Goal: Transaction & Acquisition: Book appointment/travel/reservation

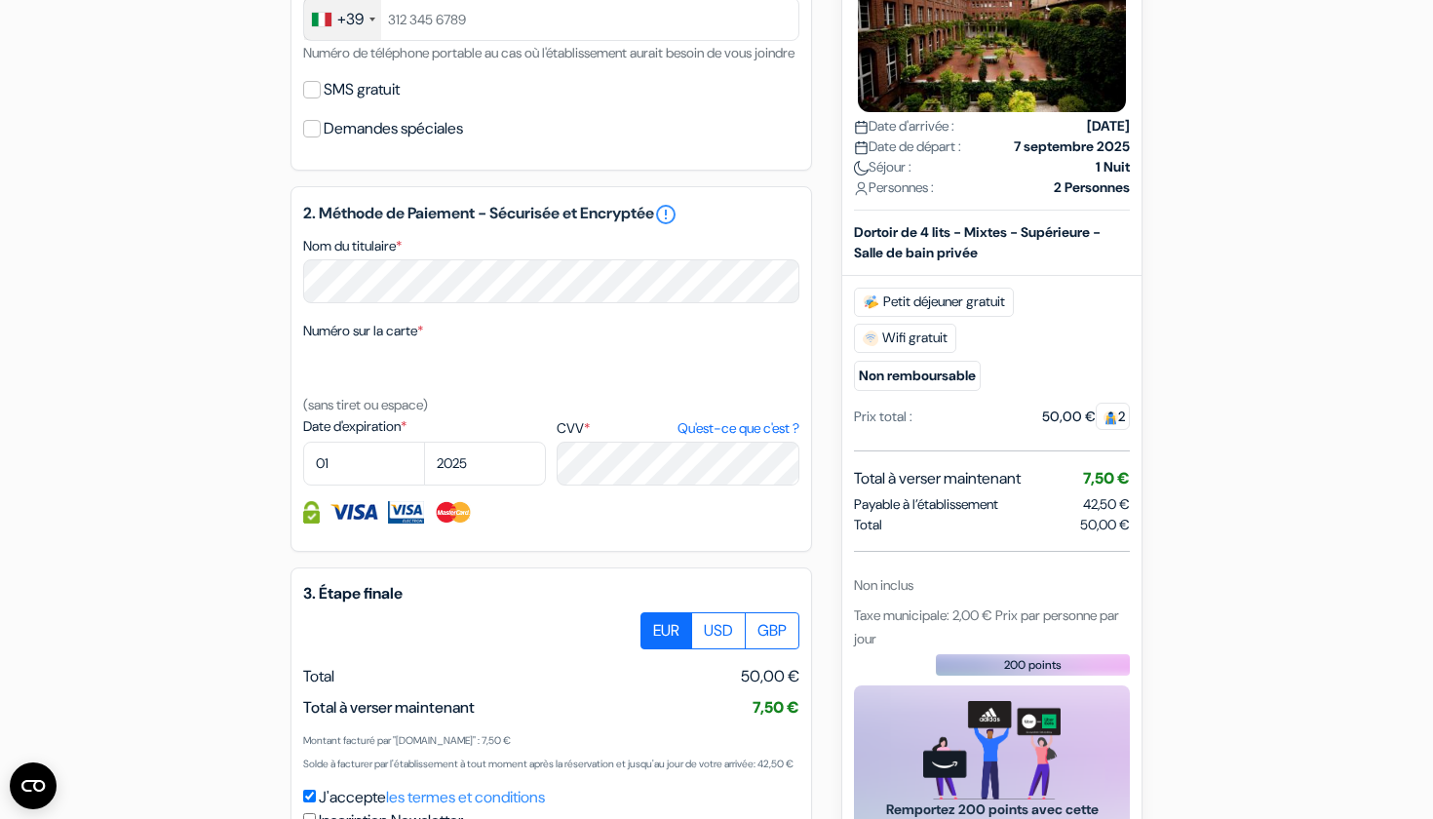
scroll to position [775, 0]
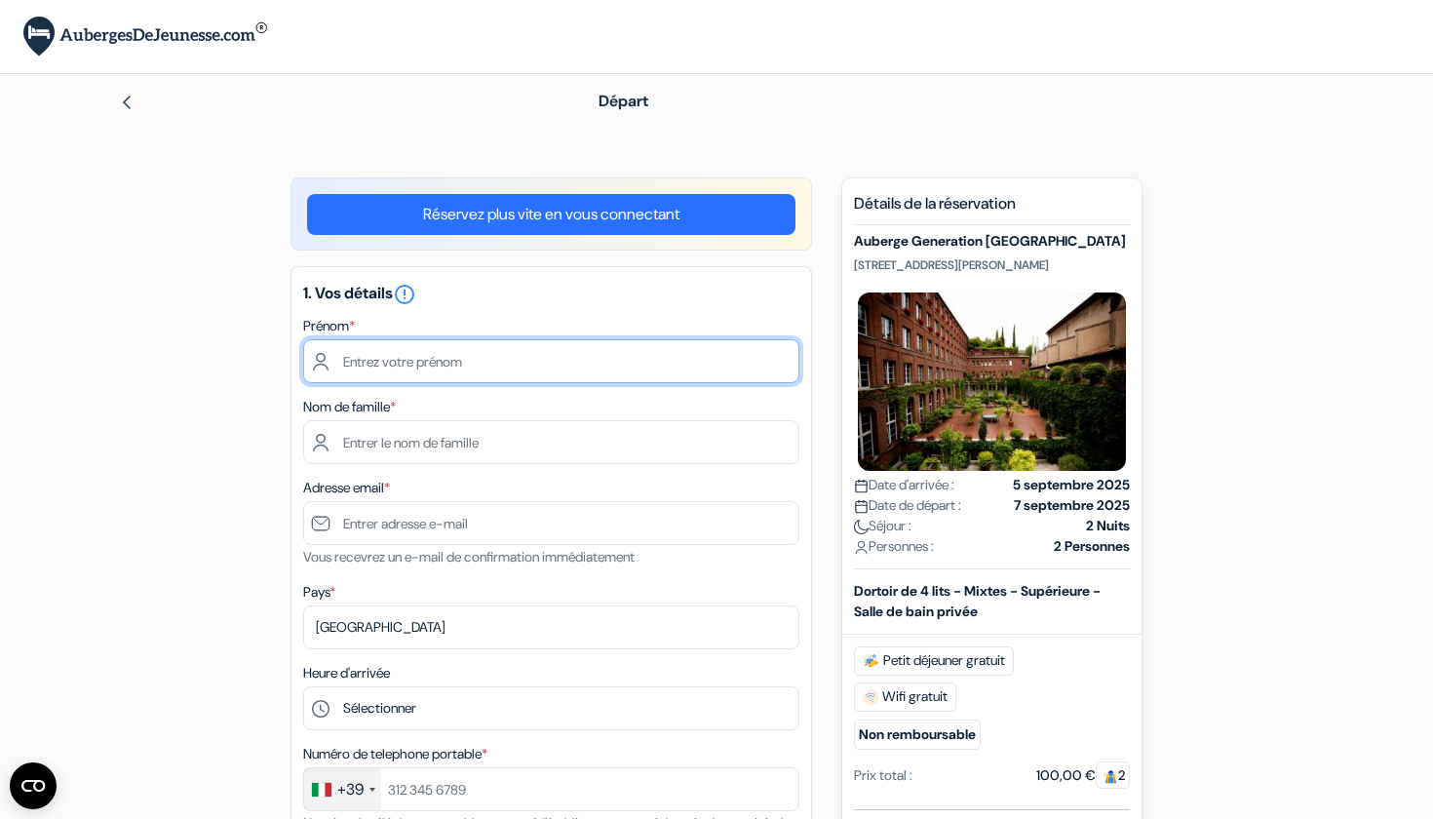
click at [775, 357] on input "text" at bounding box center [551, 361] width 496 height 44
click at [565, 375] on input "text" at bounding box center [551, 361] width 496 height 44
click at [580, 337] on div "Prénom *" at bounding box center [551, 348] width 496 height 69
click at [524, 372] on input "text" at bounding box center [551, 361] width 496 height 44
type input "Antoine"
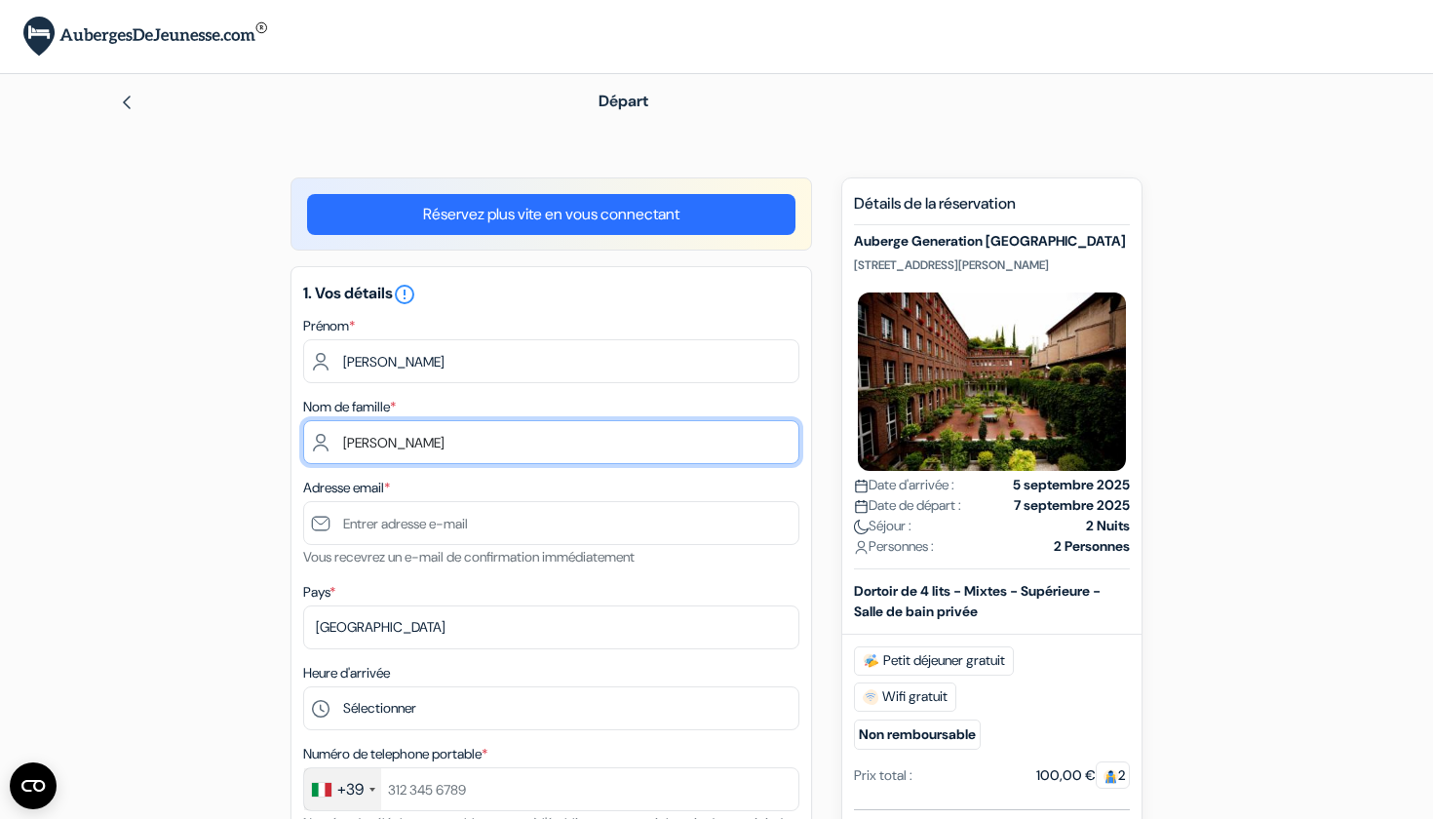
type input "Melaerts"
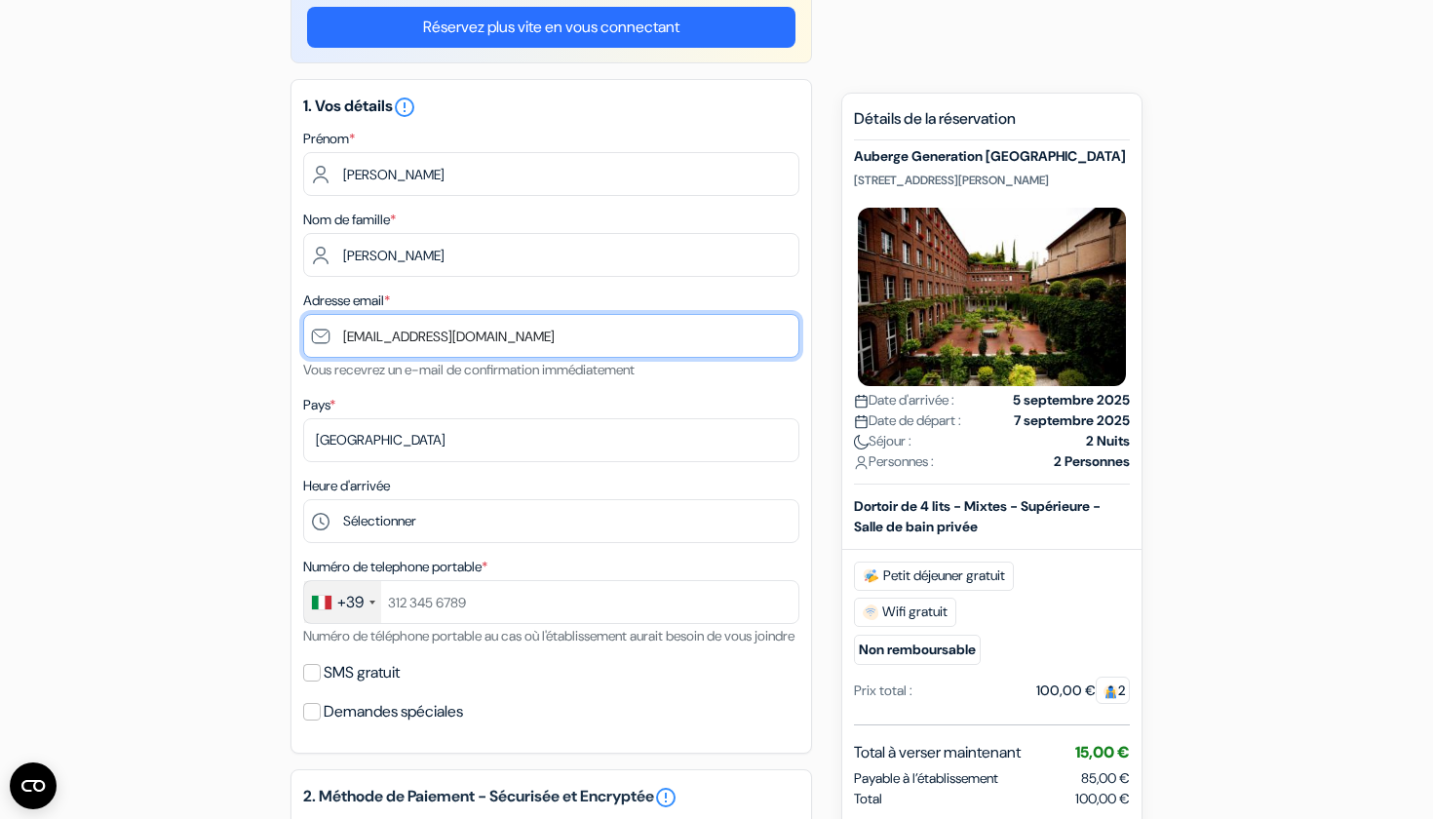
scroll to position [209, 0]
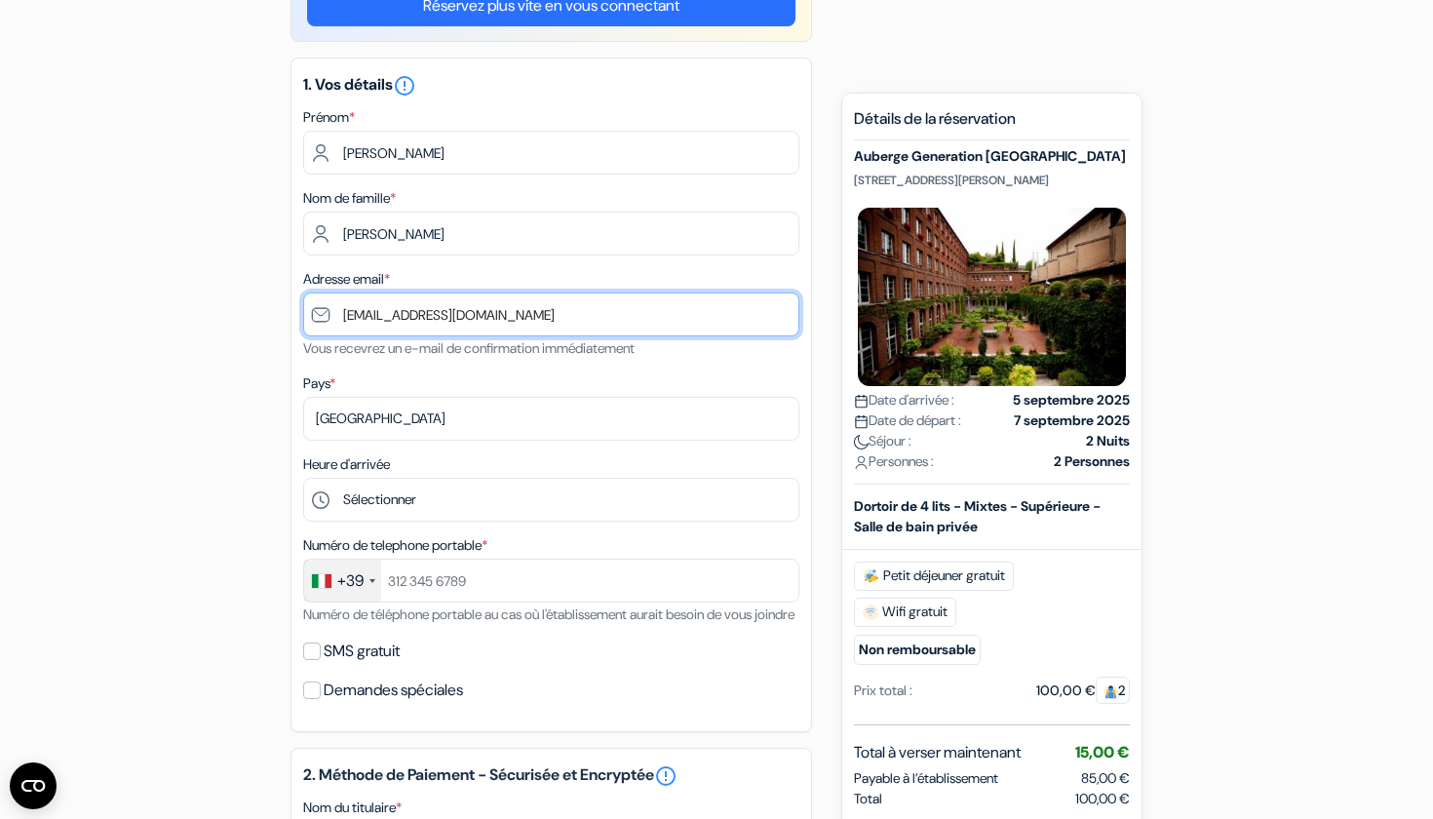
type input "amelaerts.2004@gmail.com"
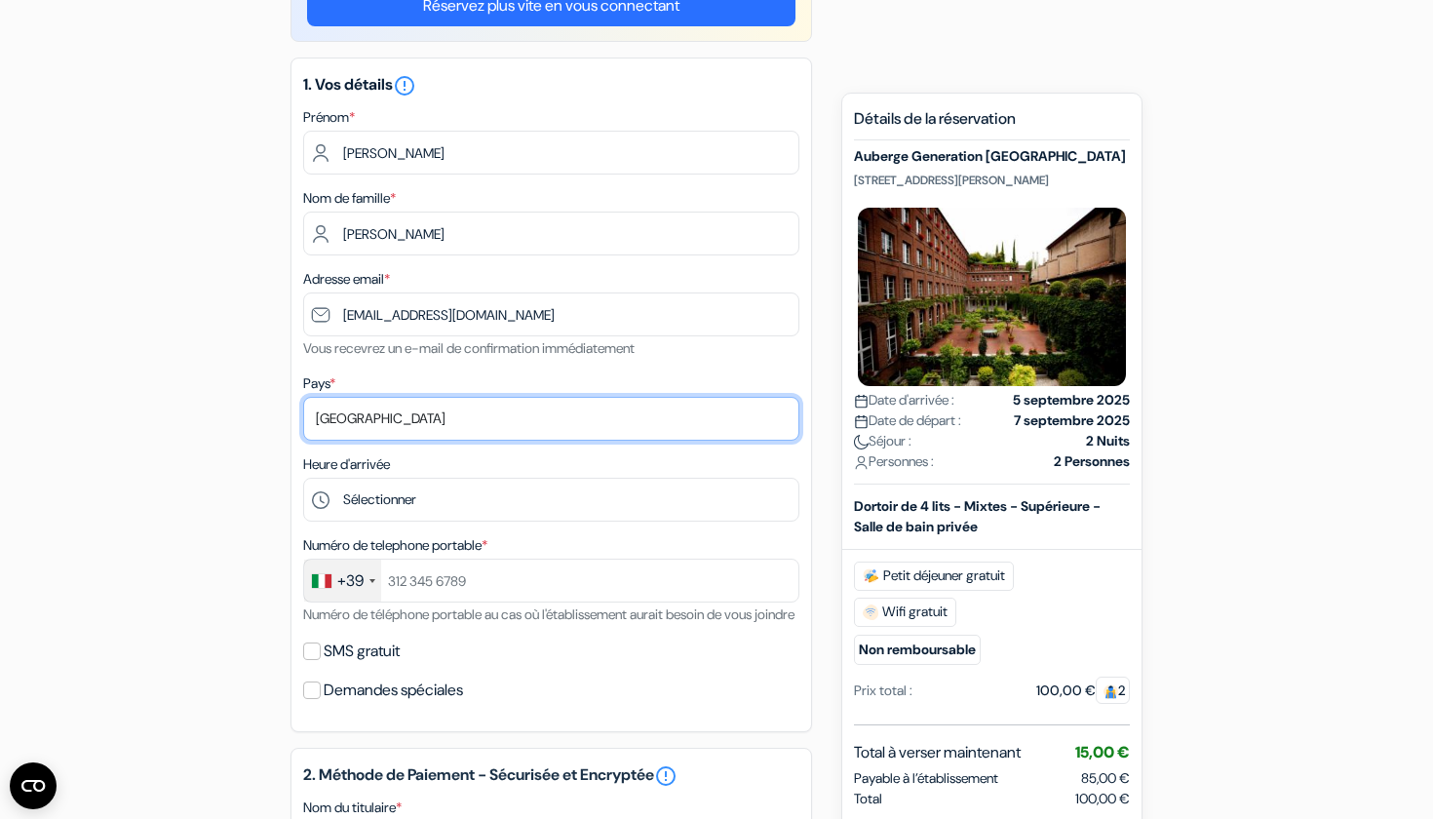
select select "25"
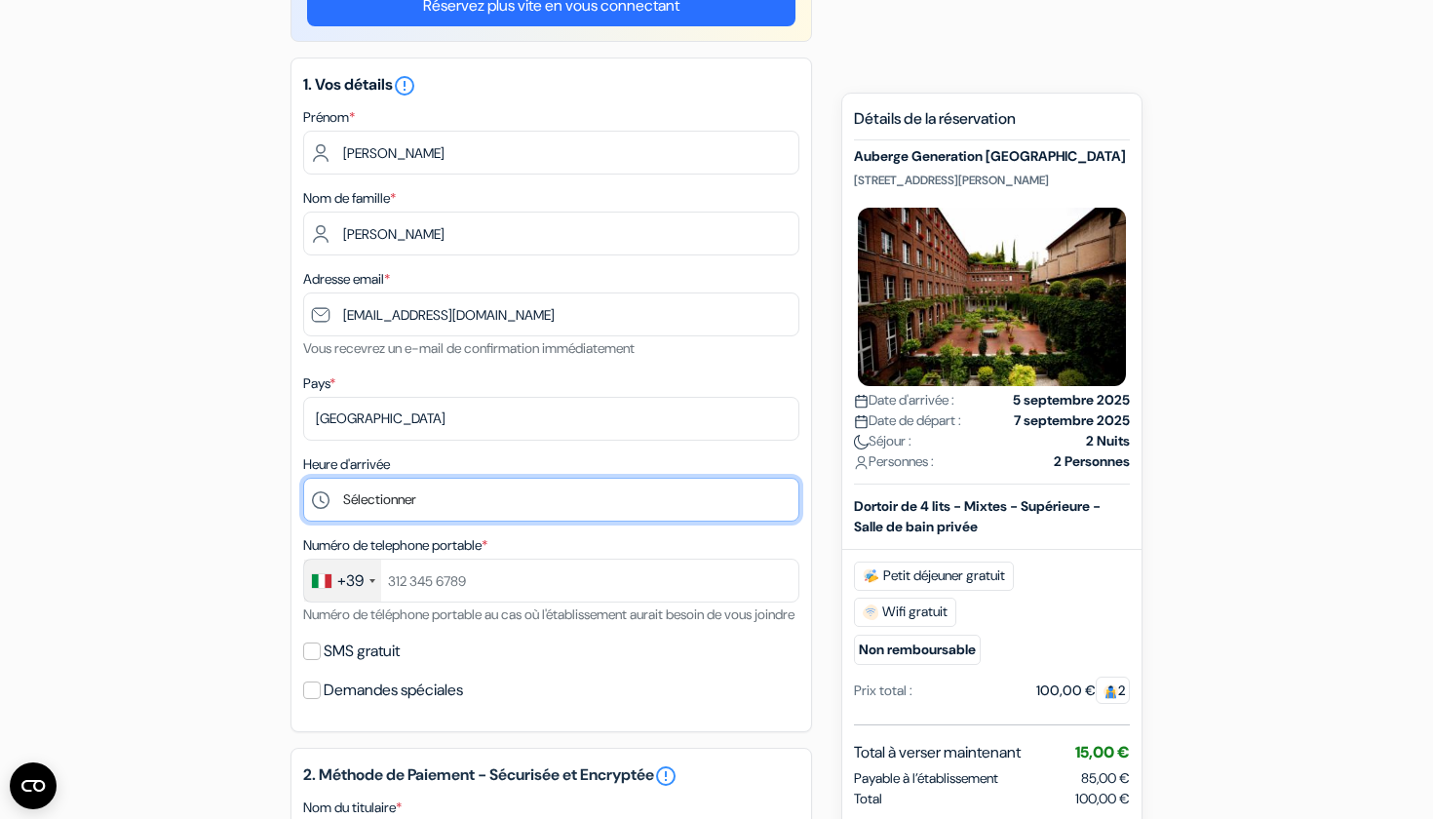
select select "18"
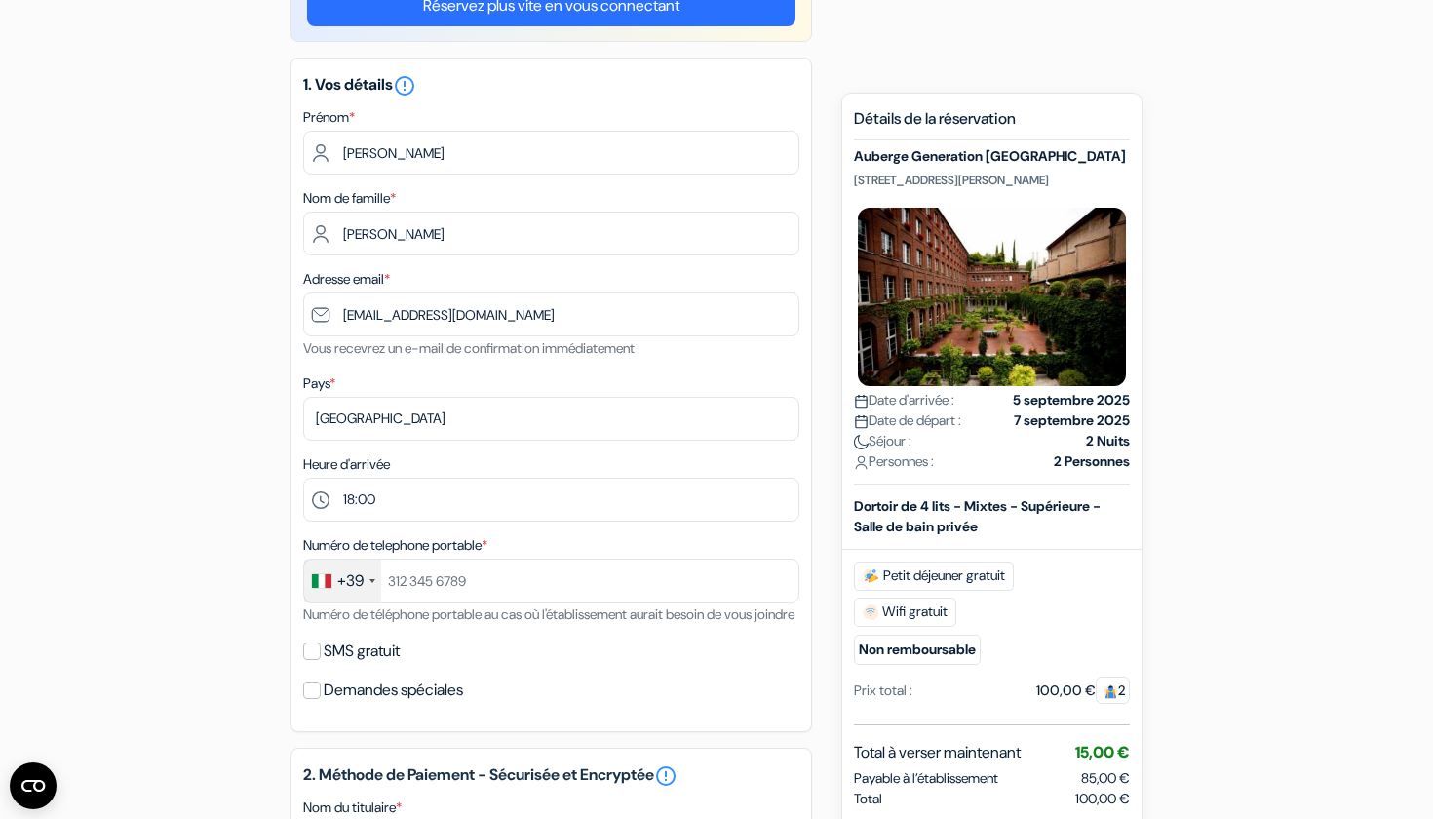
click at [356, 592] on div "+39" at bounding box center [350, 580] width 26 height 23
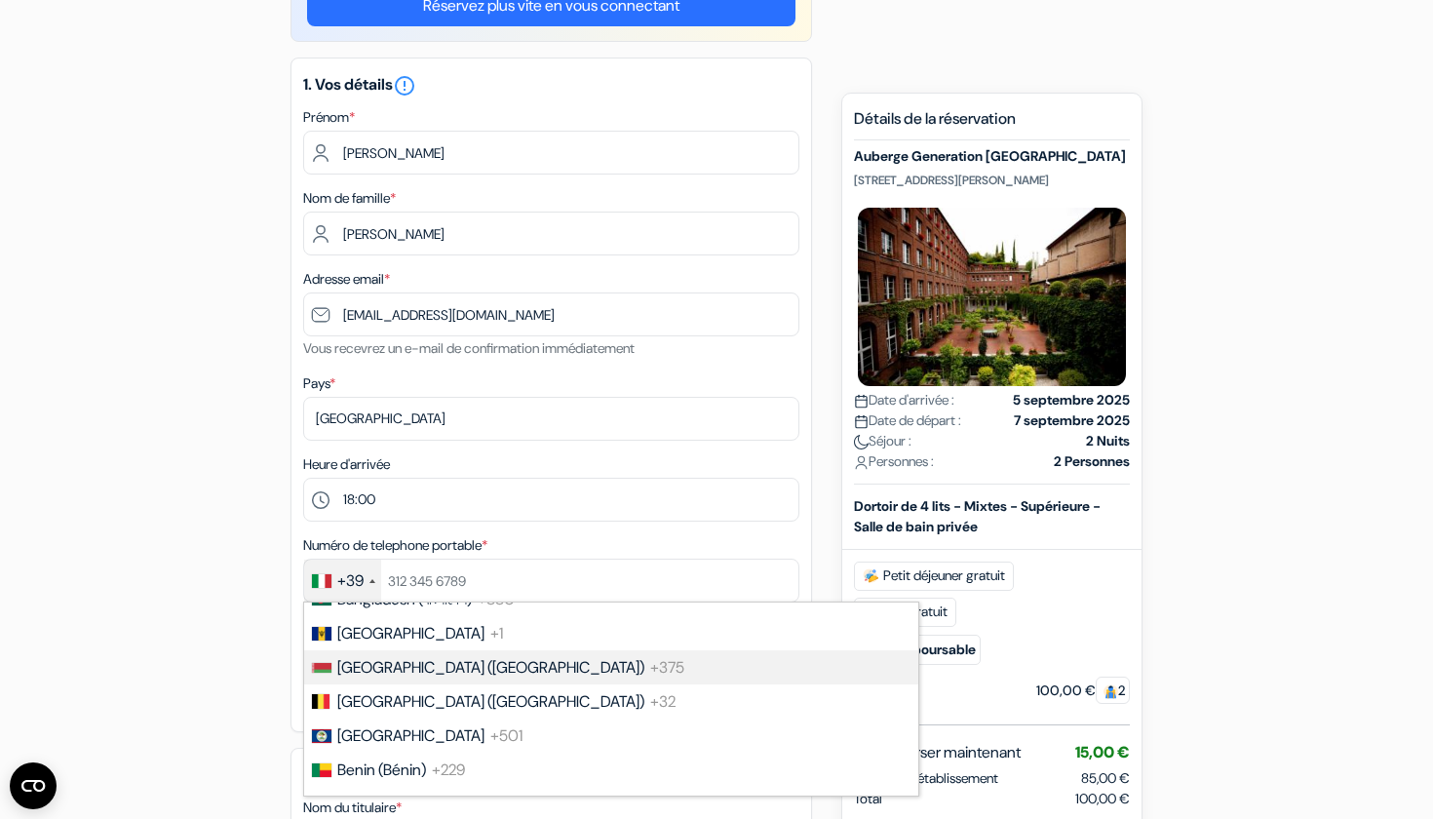
scroll to position [786, 0]
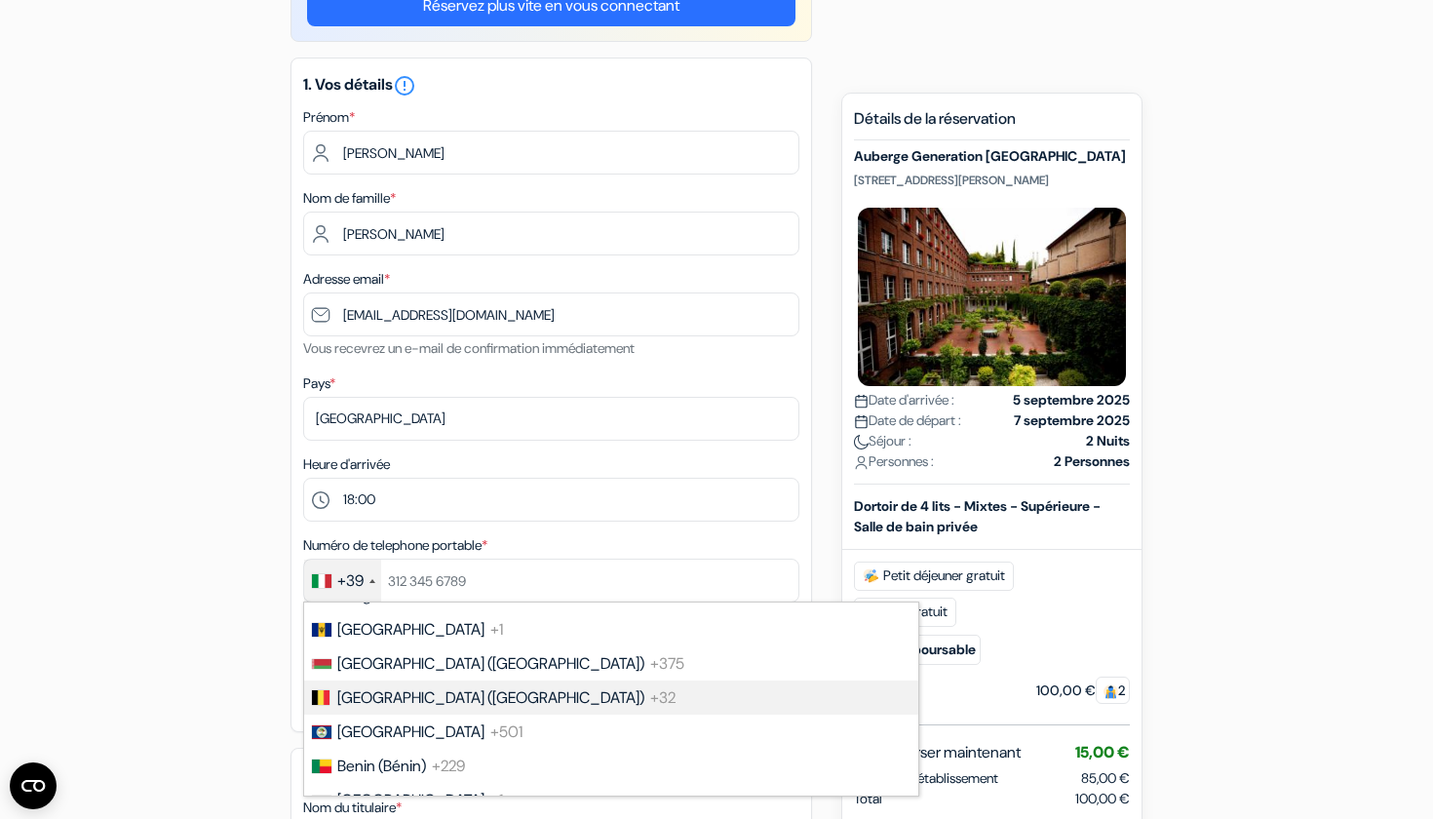
click at [650, 700] on span "+32" at bounding box center [662, 697] width 25 height 20
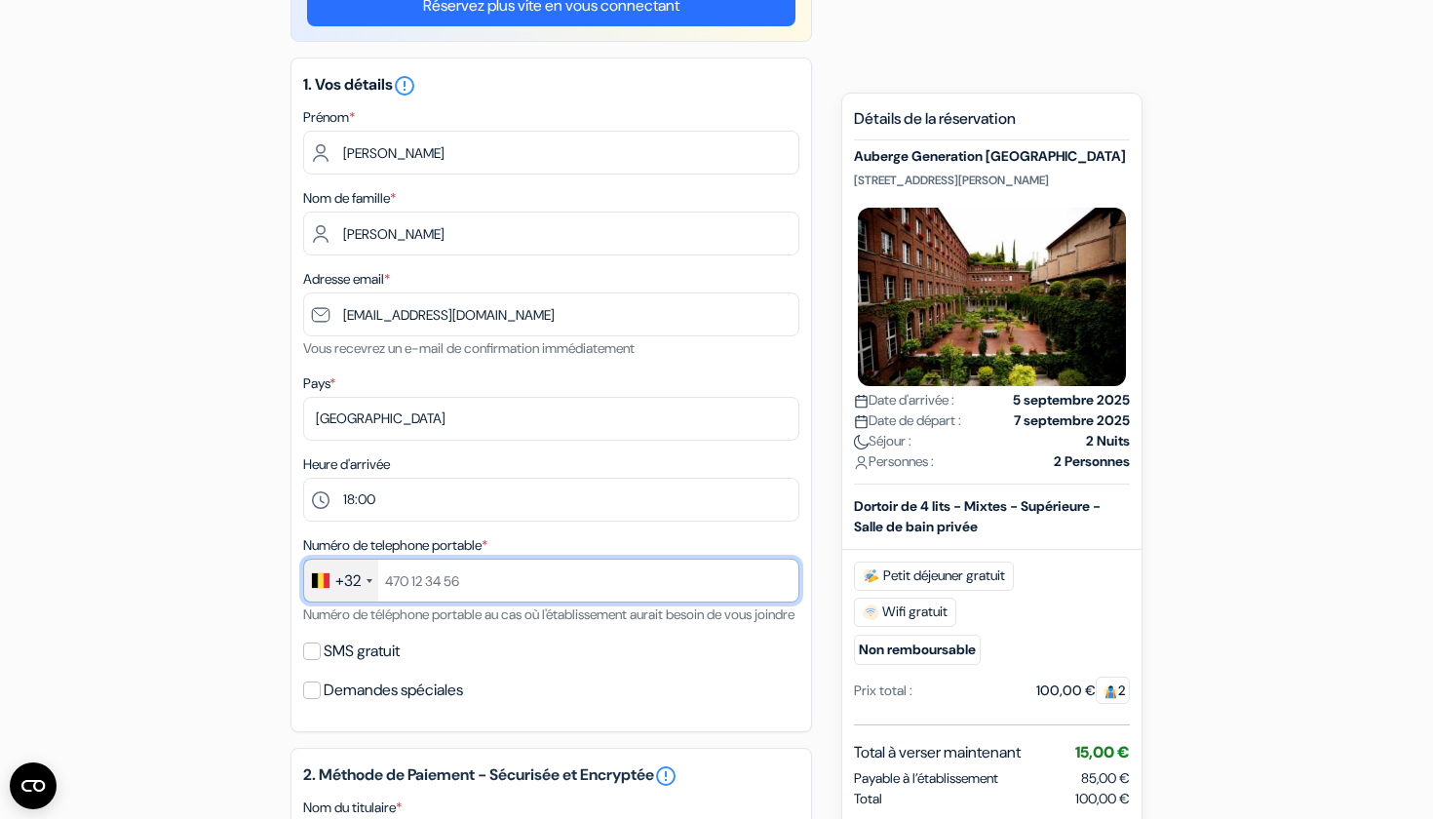
type input "7"
type input "472460904"
click at [318, 660] on input "SMS gratuit" at bounding box center [312, 651] width 18 height 18
checkbox input "true"
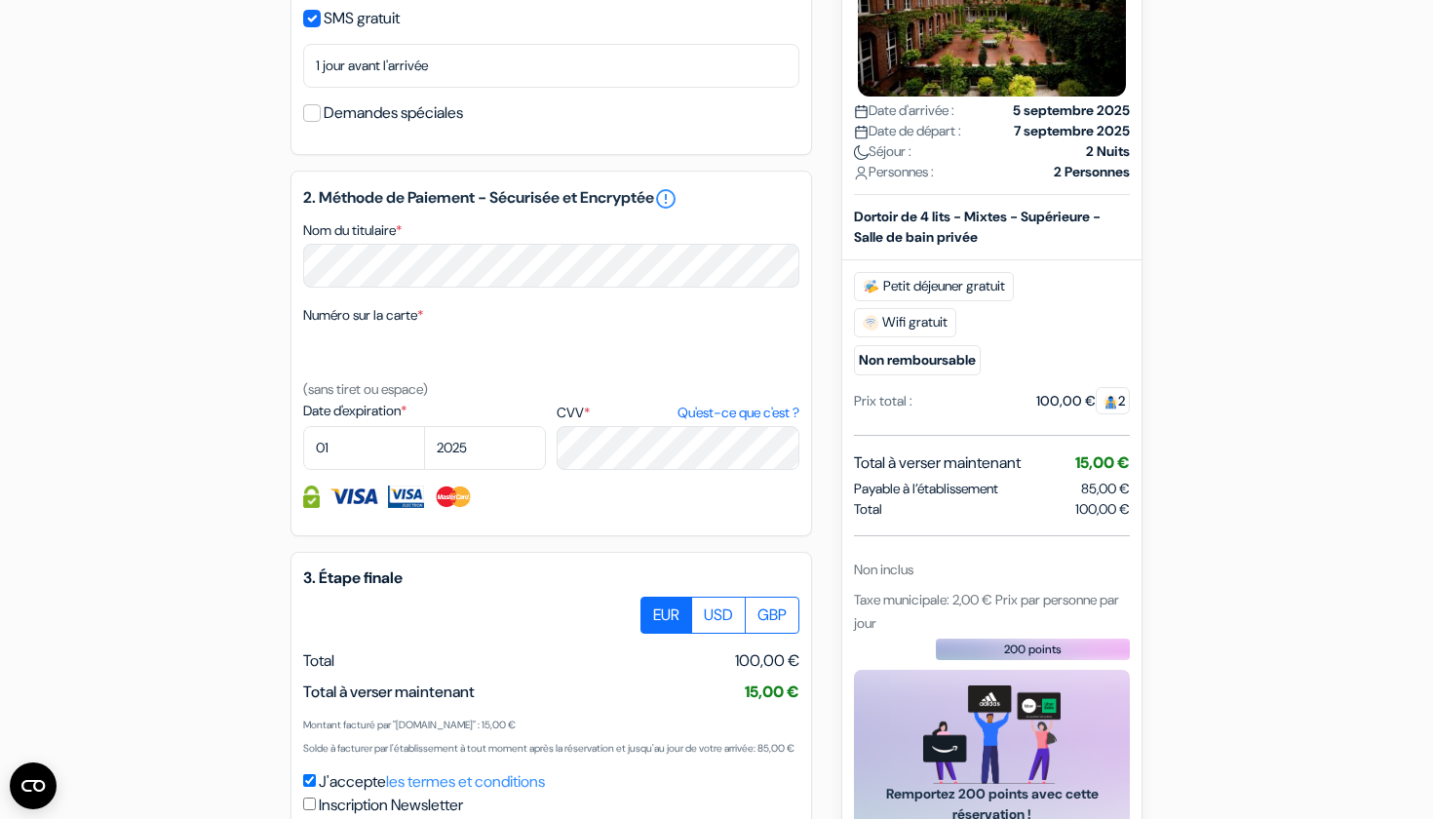
scroll to position [843, 0]
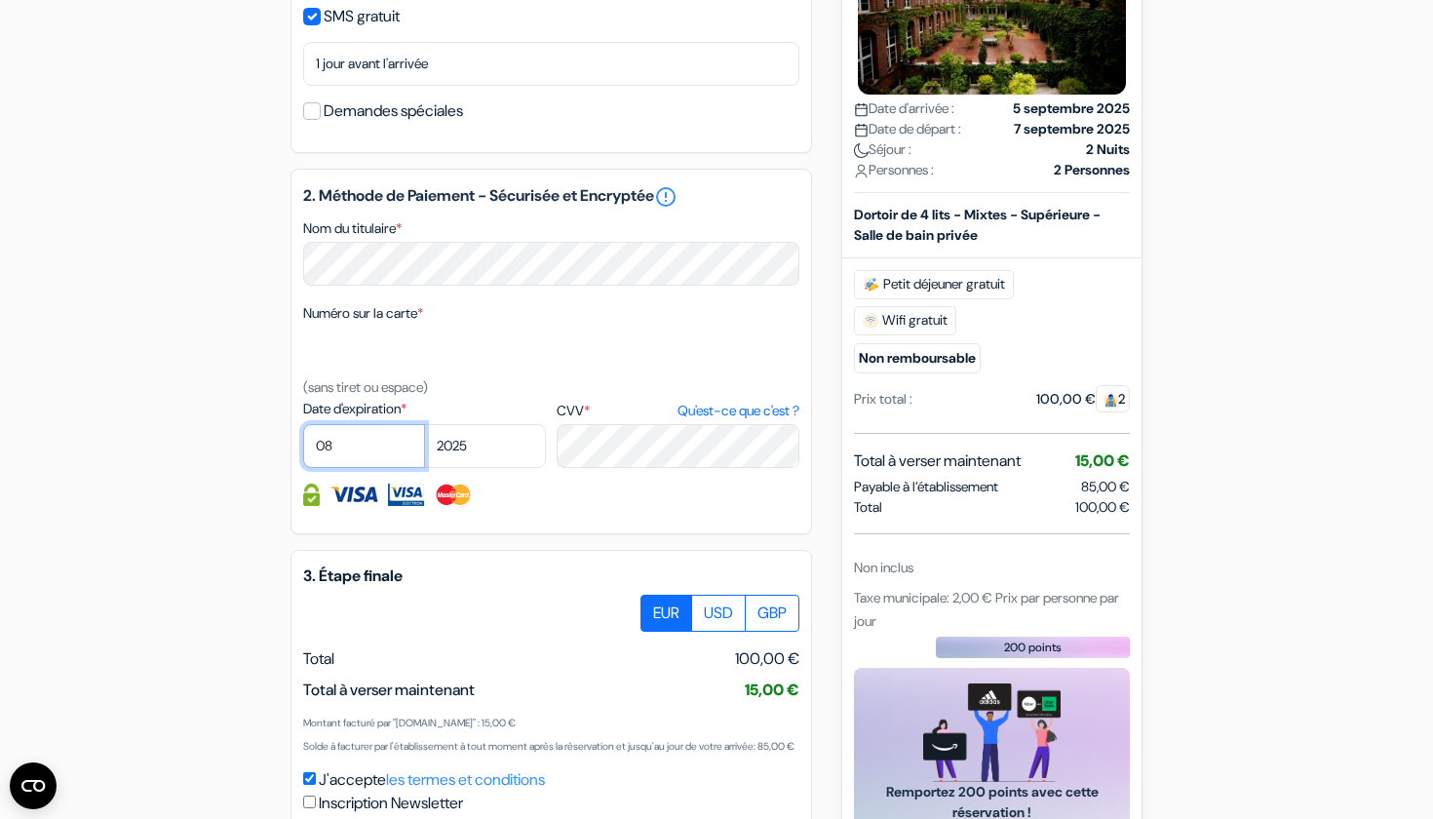
select select "09"
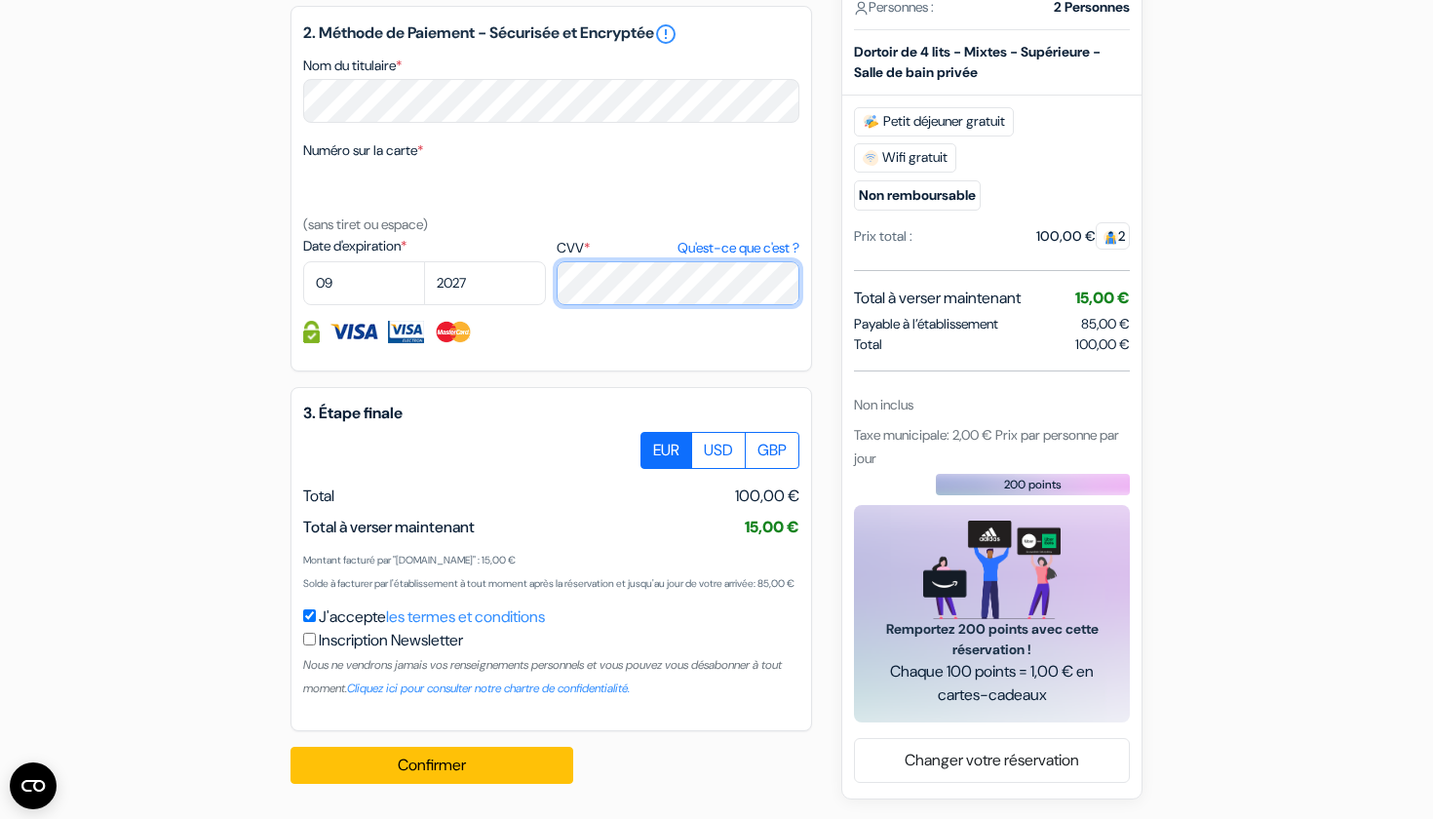
scroll to position [1053, 0]
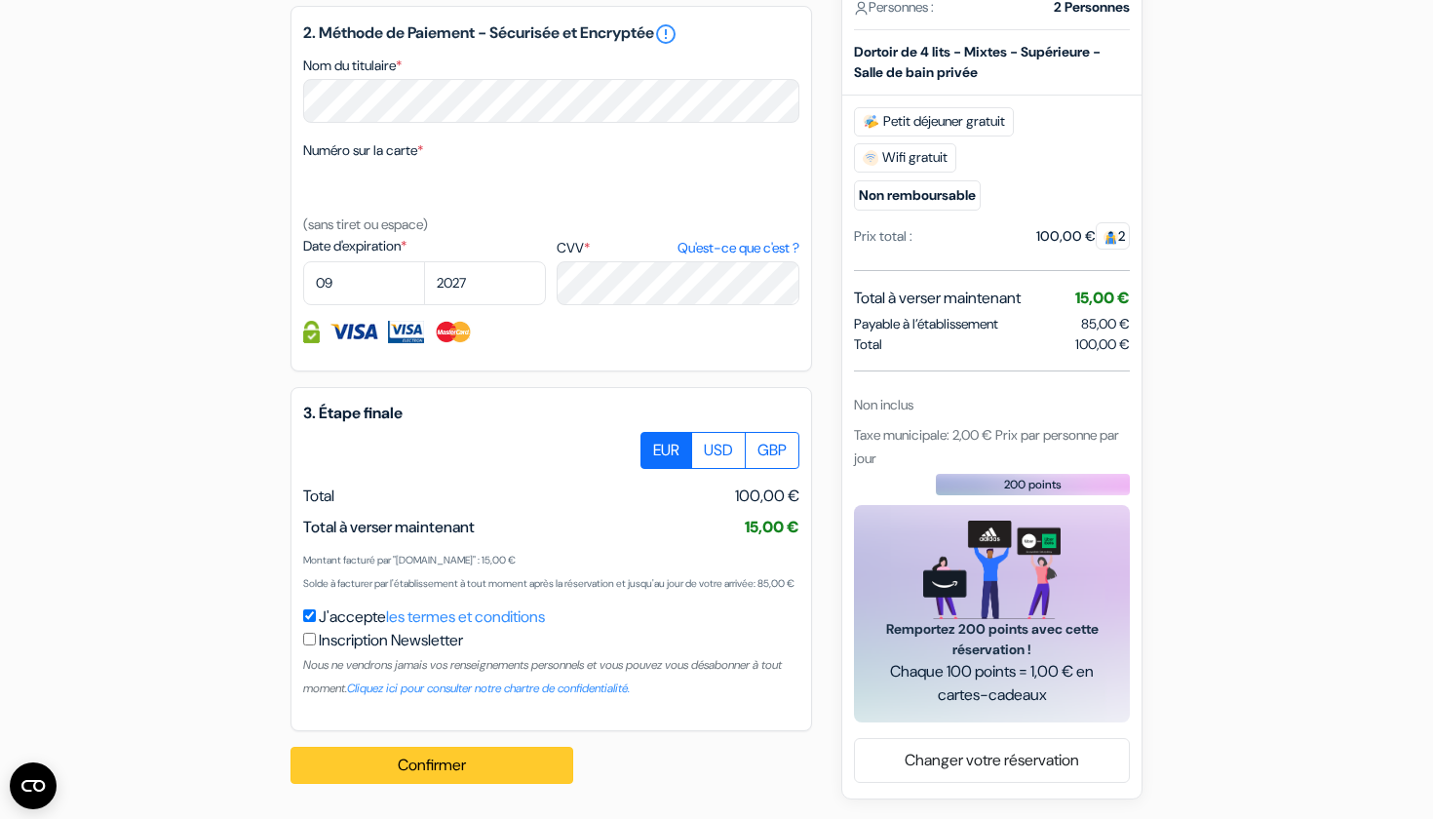
click at [531, 754] on button "Confirmer Loading..." at bounding box center [431, 765] width 283 height 37
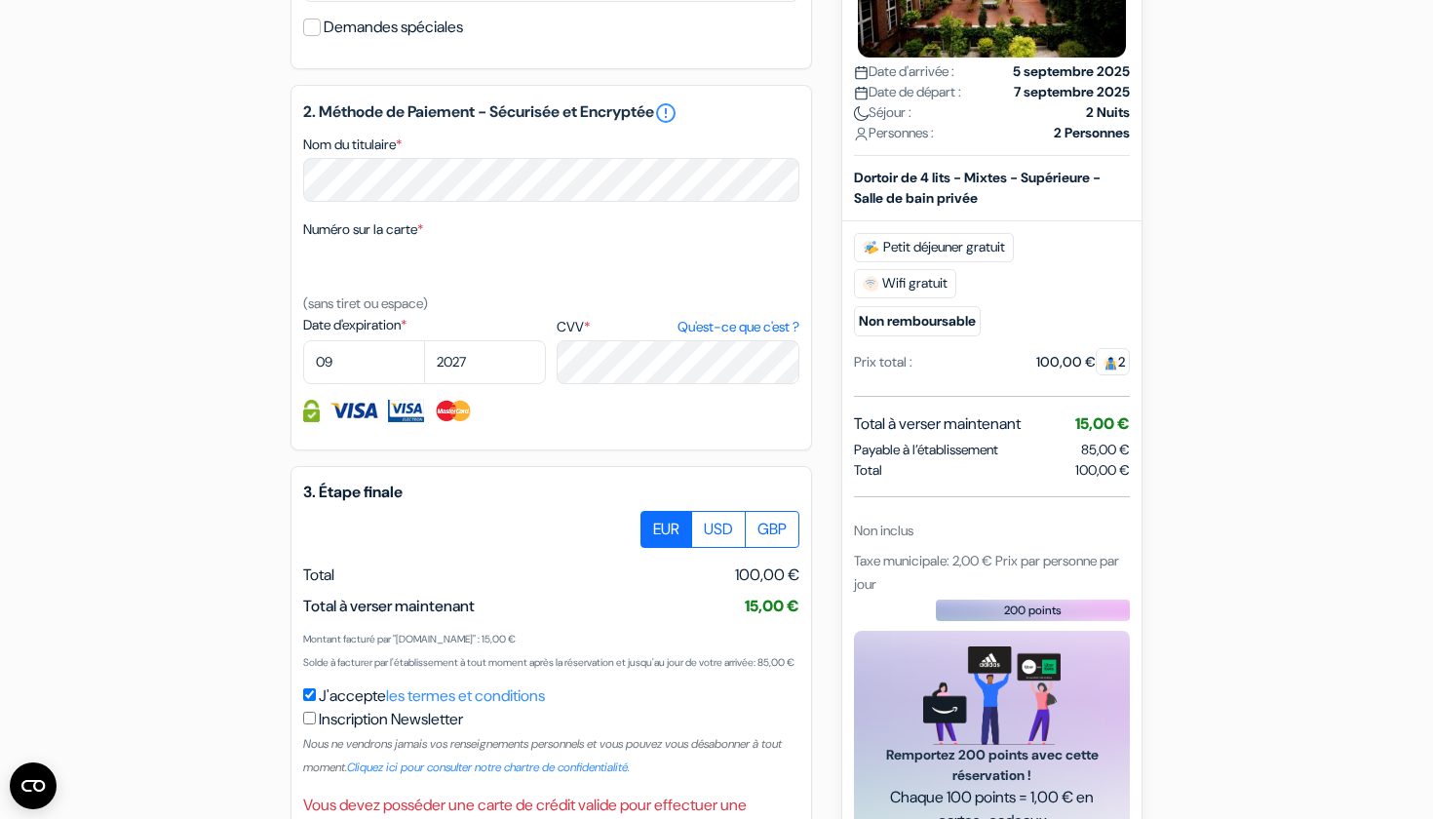
scroll to position [925, 0]
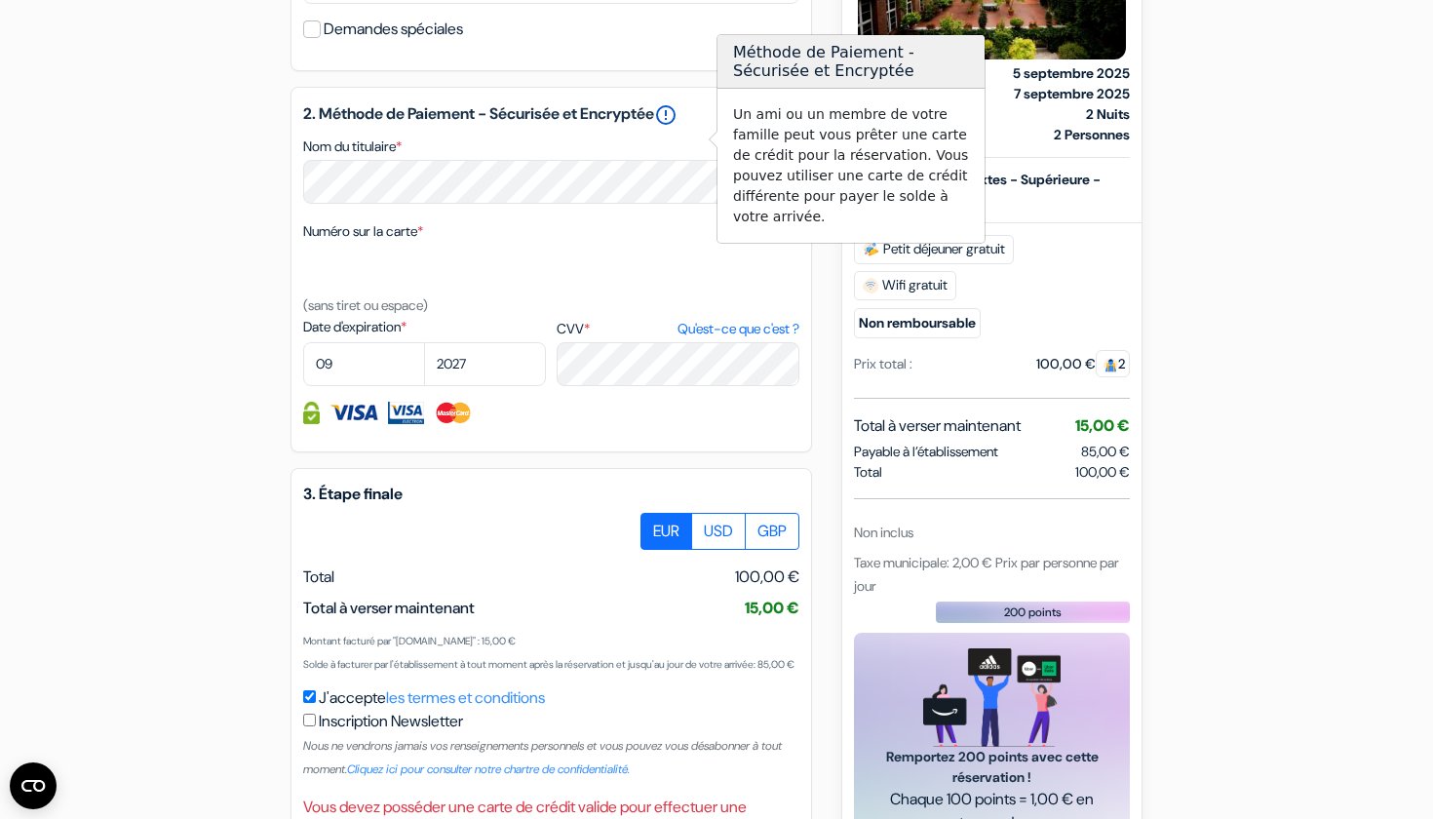
click at [677, 127] on link "error_outline" at bounding box center [665, 114] width 23 height 23
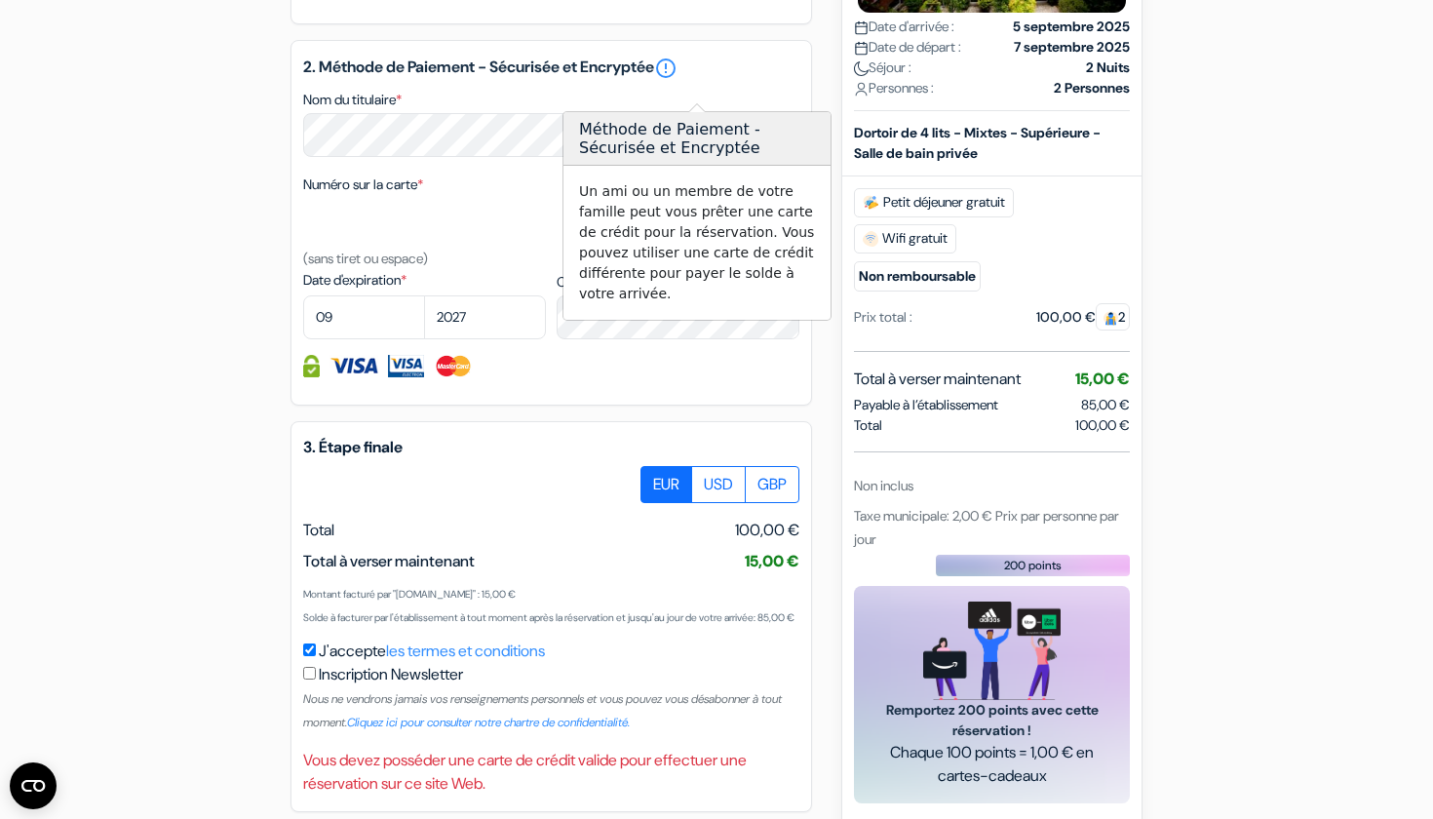
scroll to position [972, 0]
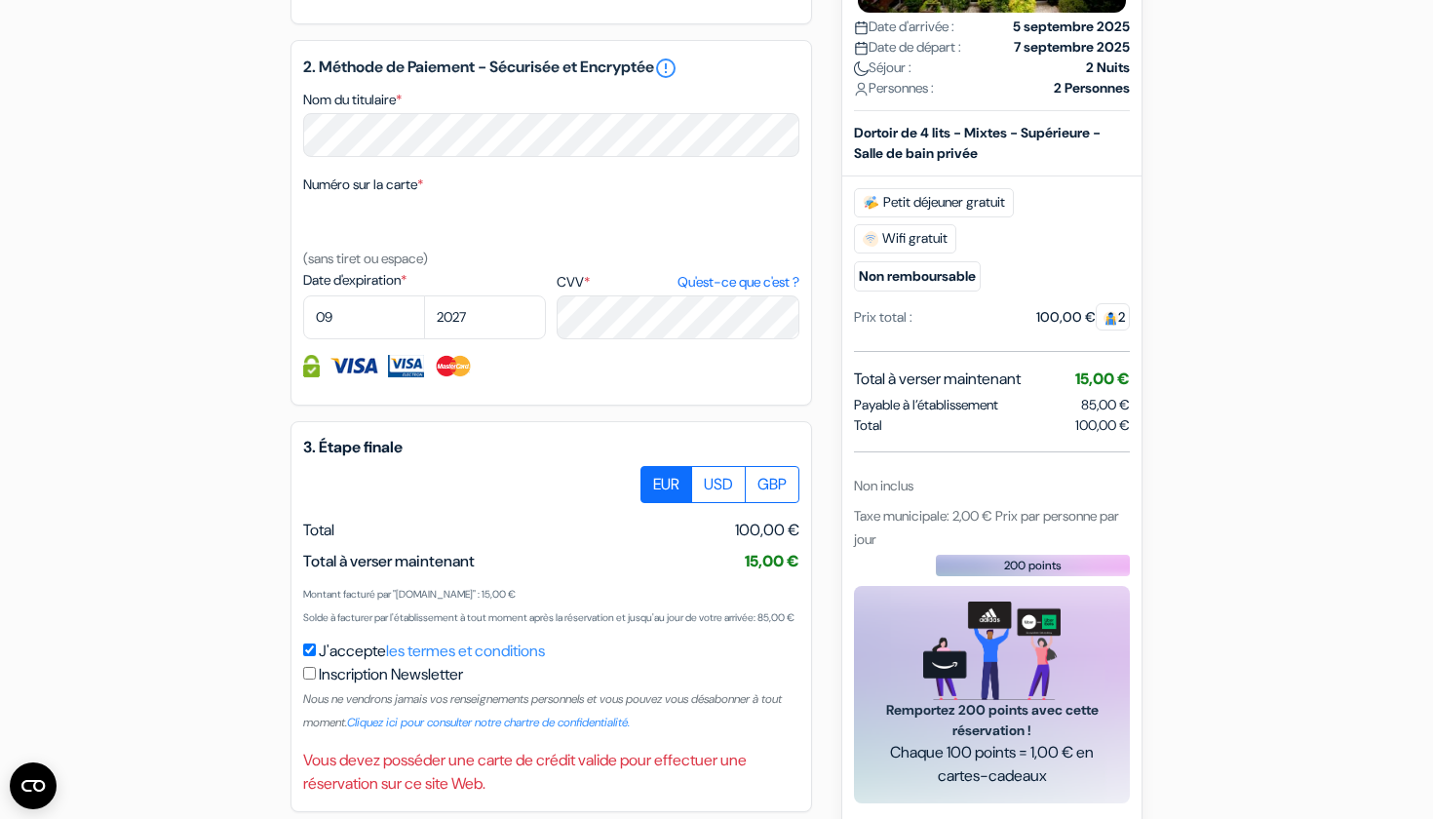
click at [461, 503] on div at bounding box center [551, 484] width 496 height 37
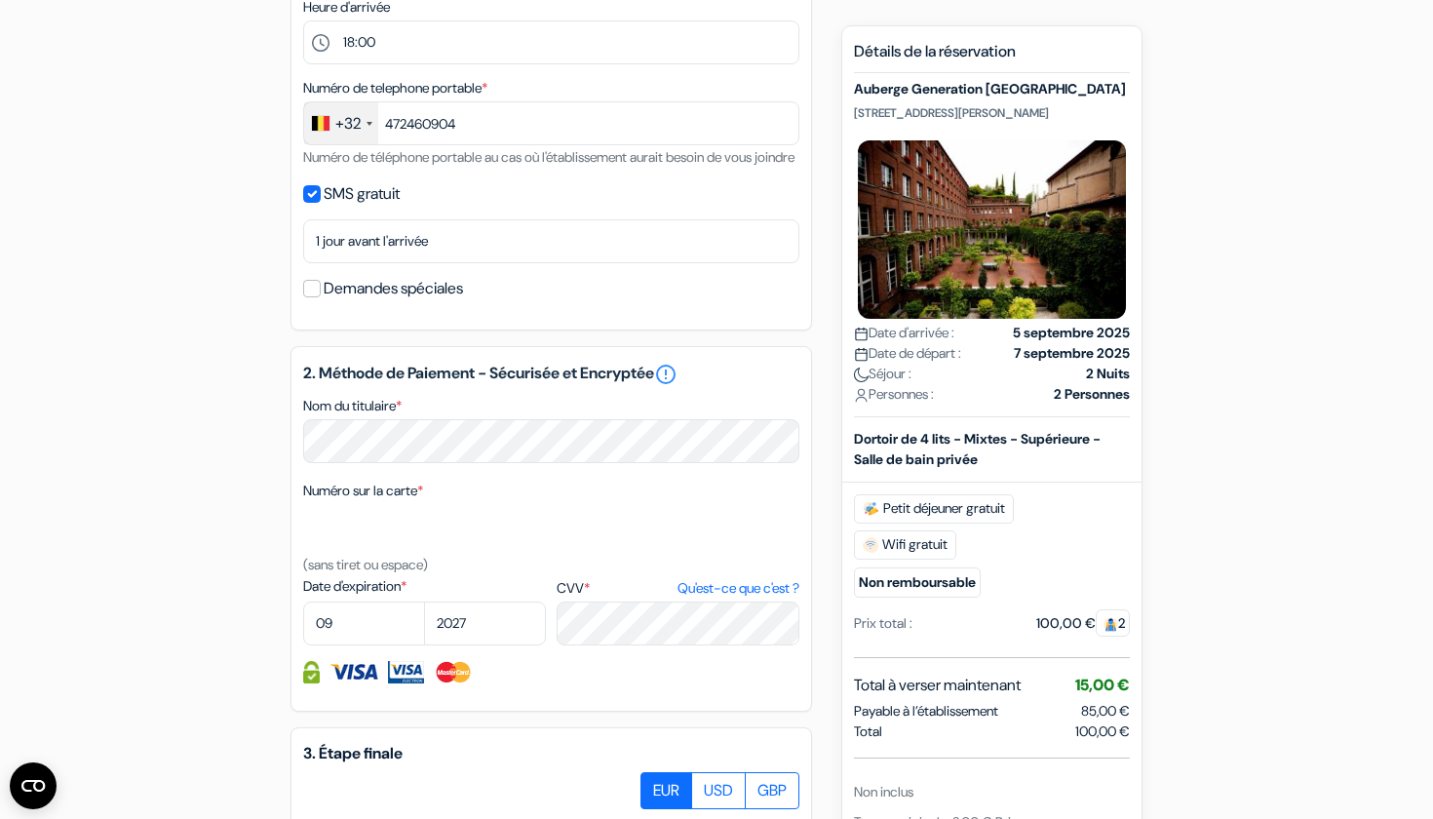
scroll to position [666, 0]
select select "2028"
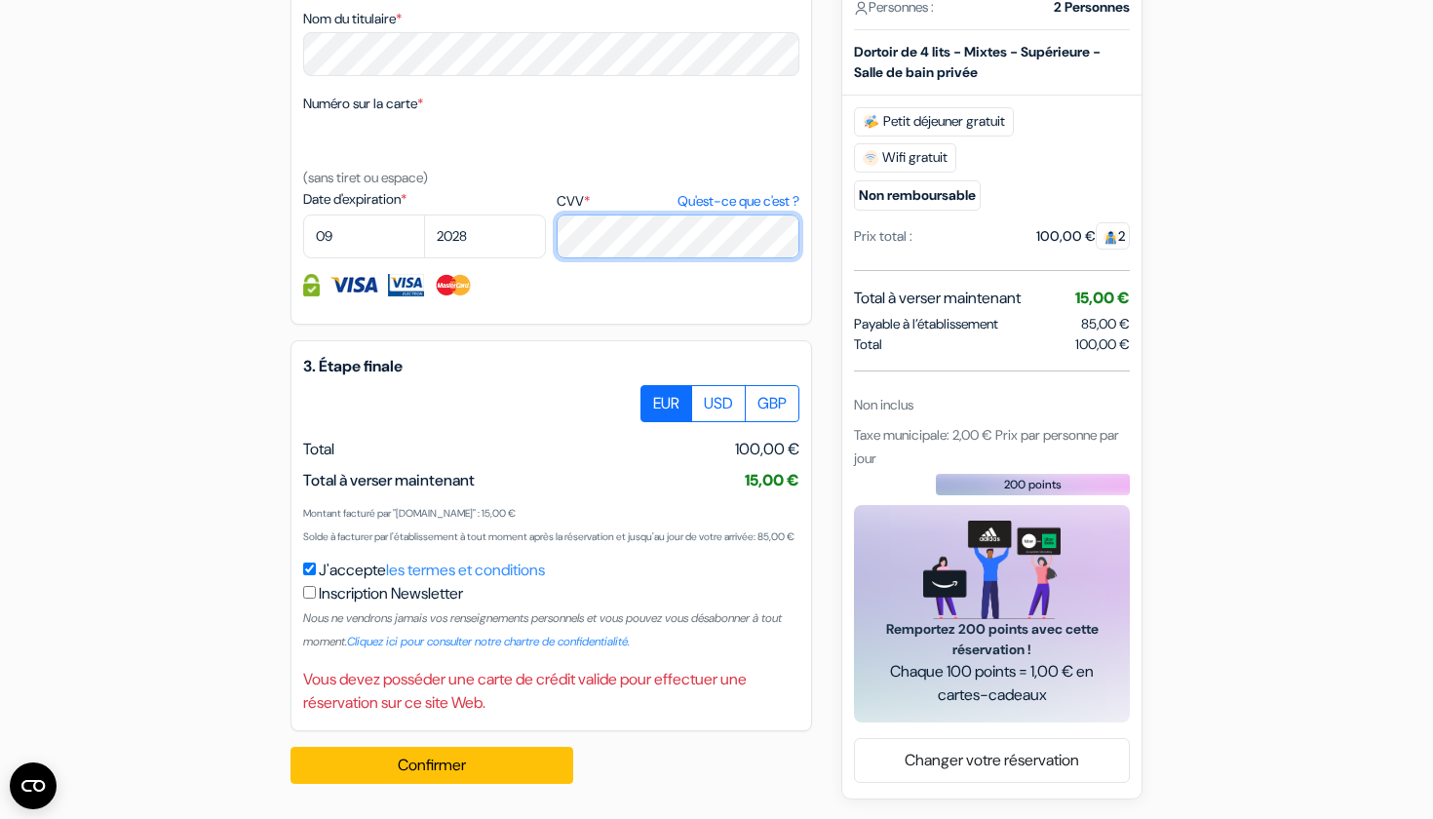
scroll to position [1099, 0]
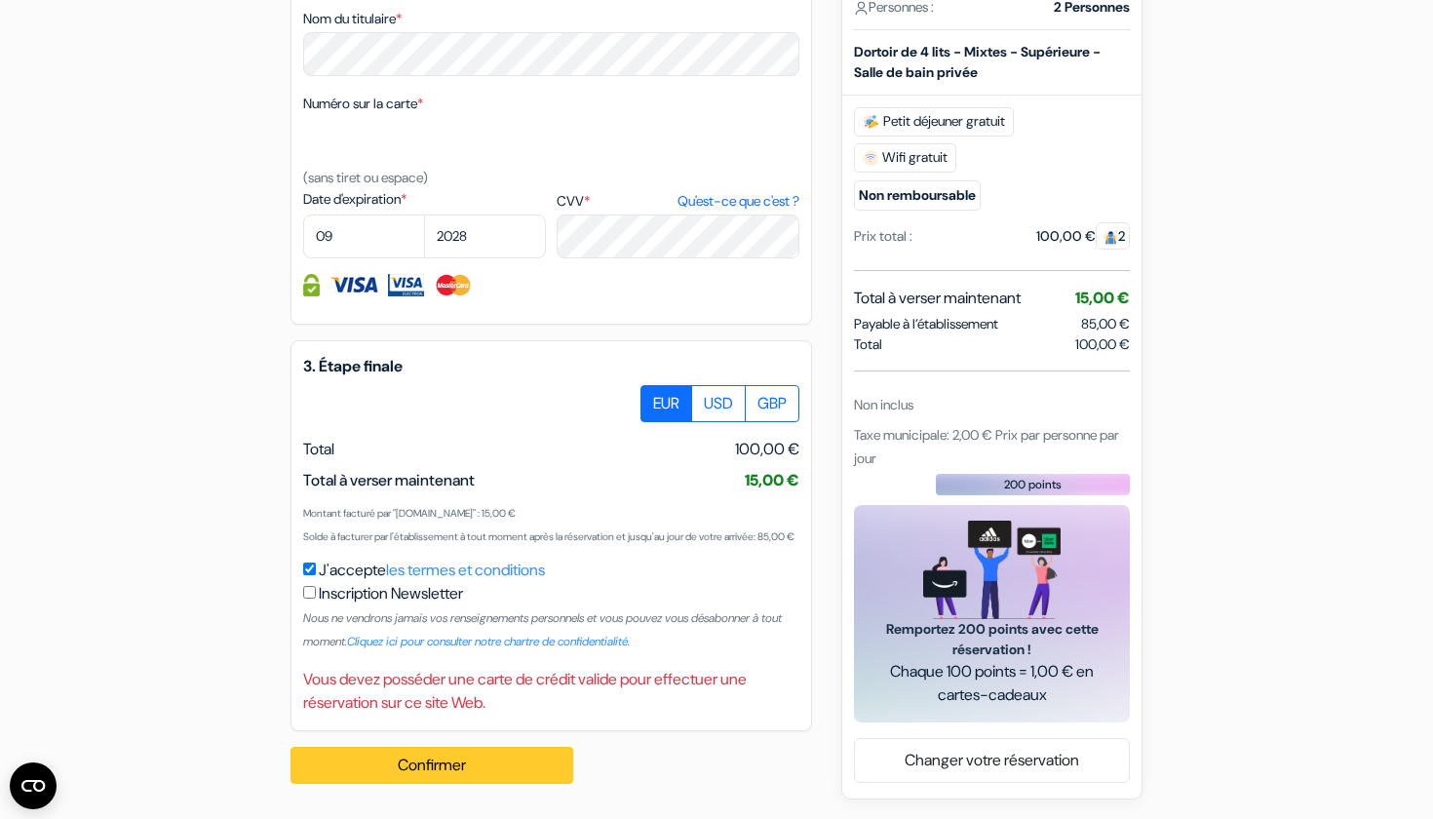
click at [434, 774] on button "Confirmer Loading..." at bounding box center [431, 765] width 283 height 37
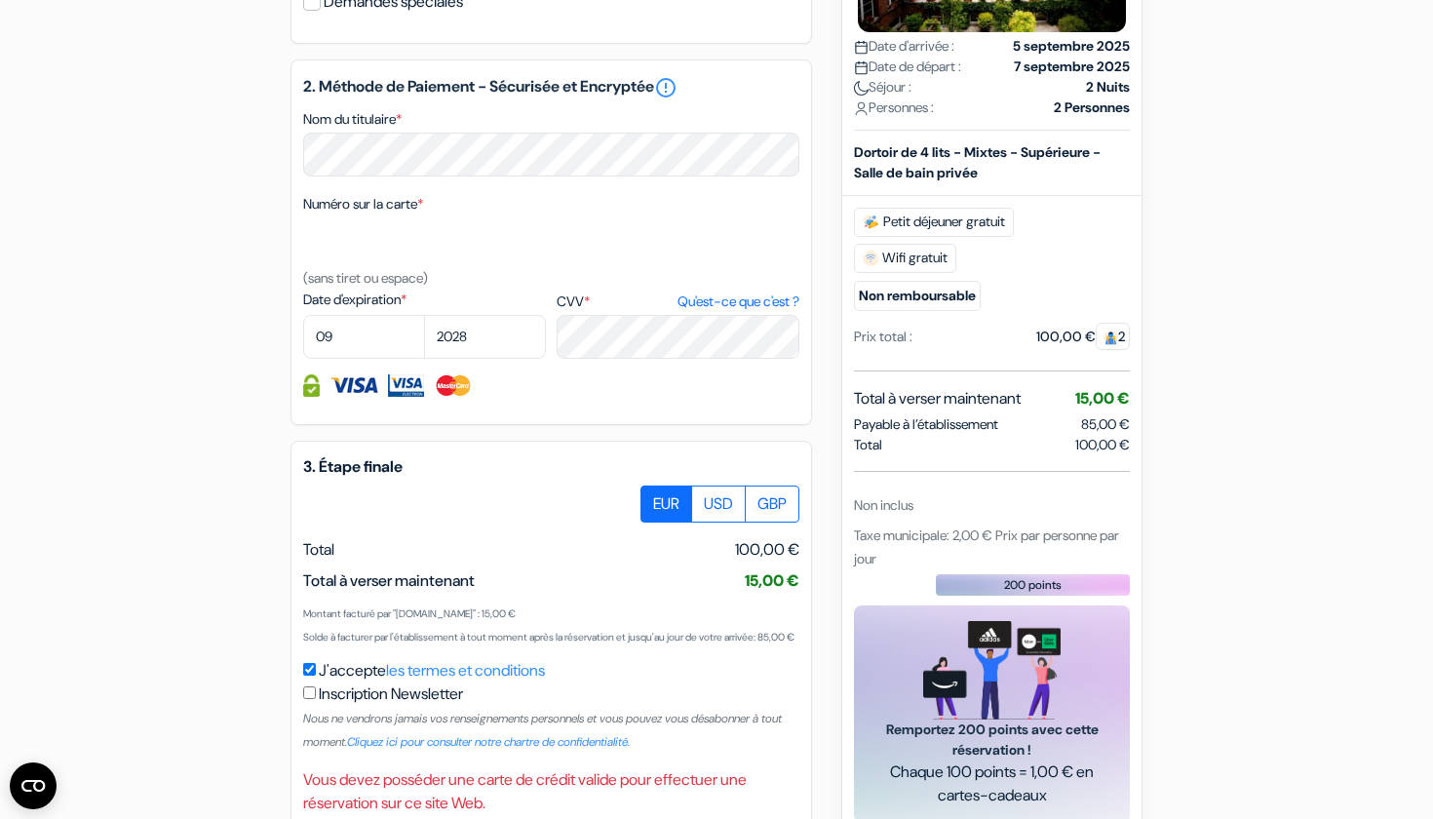
scroll to position [976, 0]
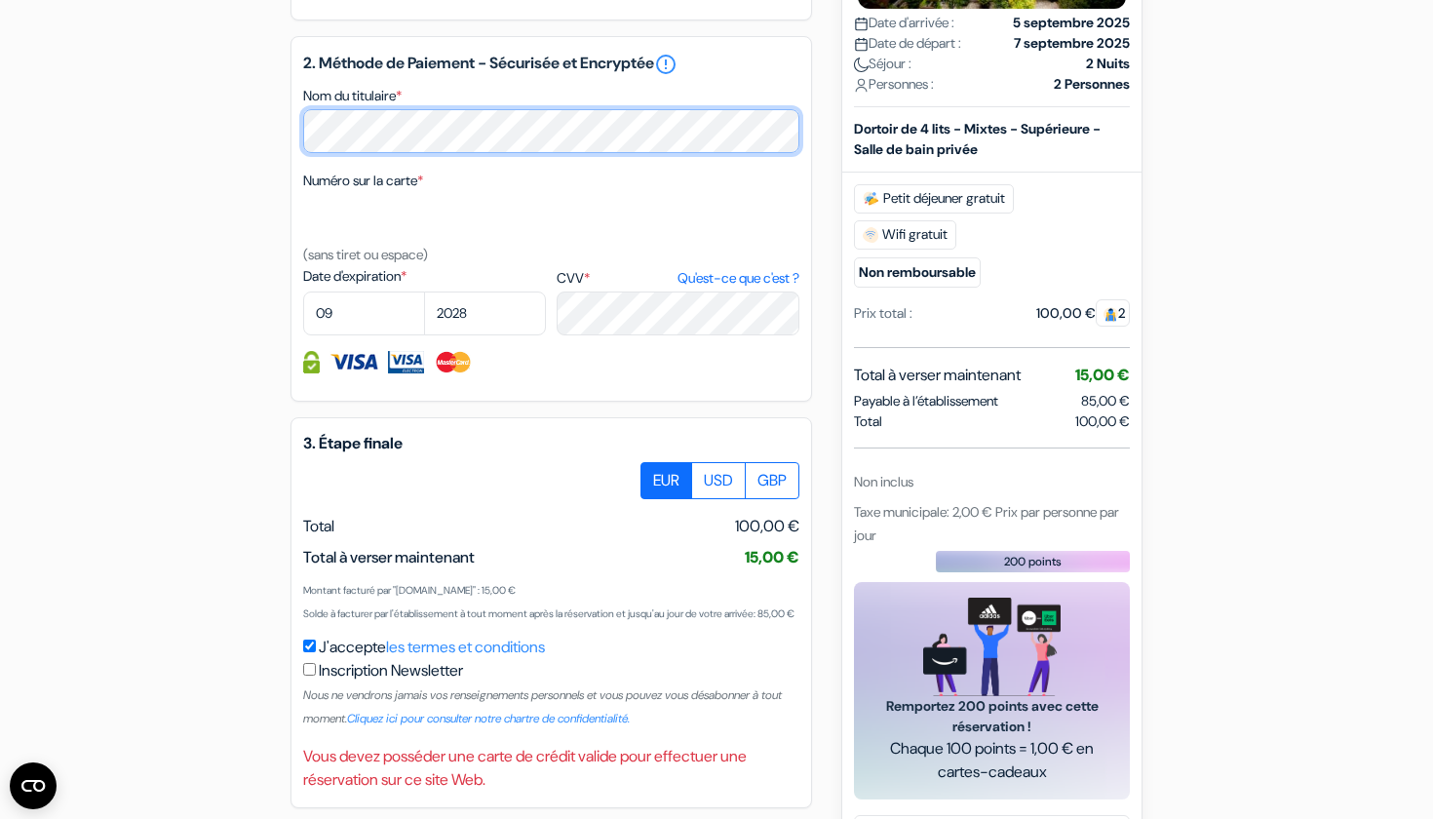
click at [259, 161] on div "add_box Auberge Generation Milan Center Via Renzo Bertoni 3, Milan, Italie Déta…" at bounding box center [716, 39] width 1286 height 1674
click at [596, 196] on div "Numéro sur la carte * (sans tiret ou espace)" at bounding box center [551, 217] width 496 height 97
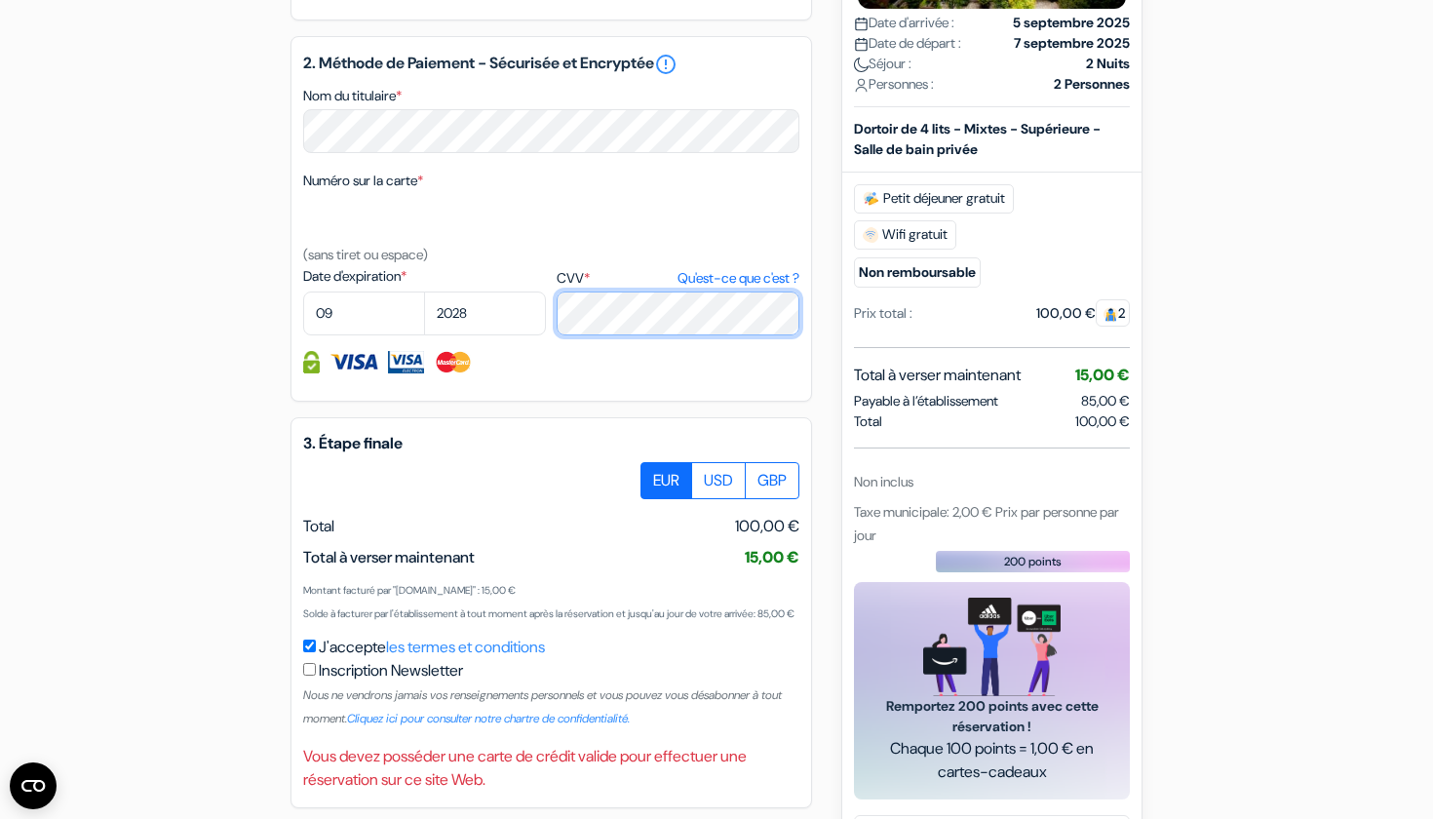
click at [543, 334] on div "Date d'expiration * 01 02 03 04 05 06 07 08 09 10 11 12 2025 2026 2027 2028 *" at bounding box center [551, 300] width 496 height 69
drag, startPoint x: 377, startPoint y: 334, endPoint x: 456, endPoint y: 176, distance: 176.5
select select "02"
click at [550, 373] on div at bounding box center [551, 362] width 496 height 22
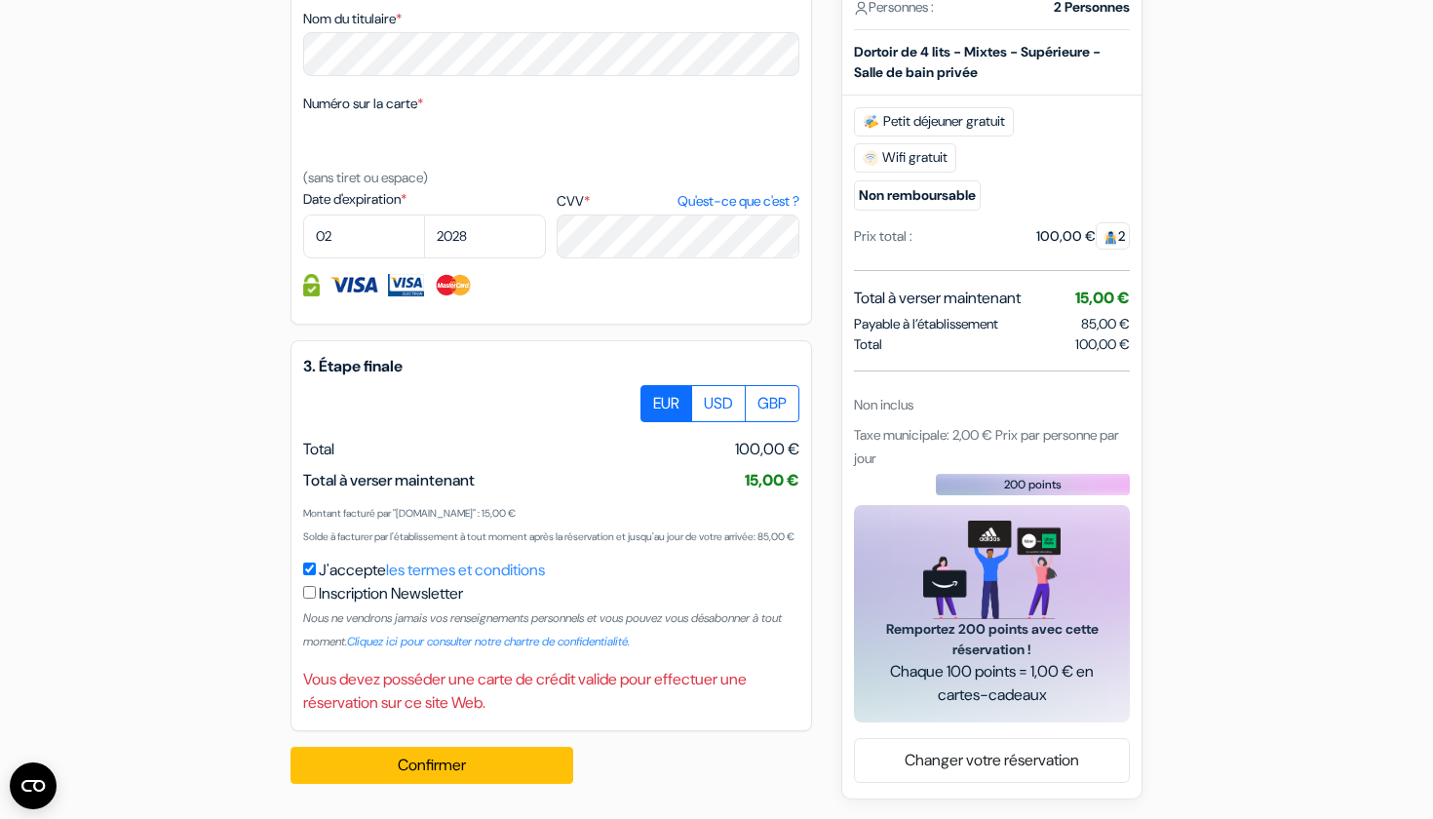
scroll to position [1099, 0]
click at [509, 763] on button "Confirmer Loading..." at bounding box center [431, 765] width 283 height 37
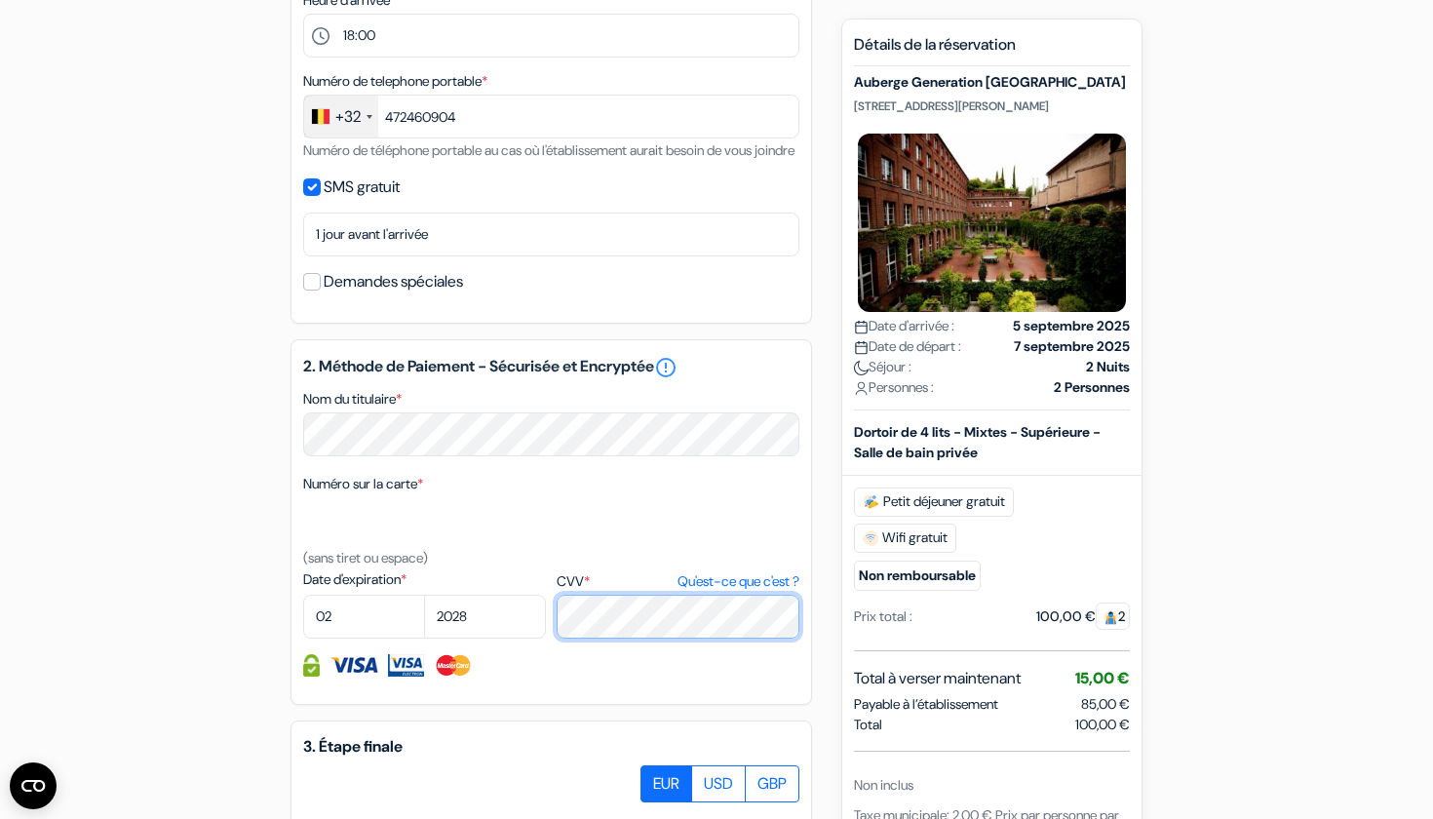
scroll to position [614, 0]
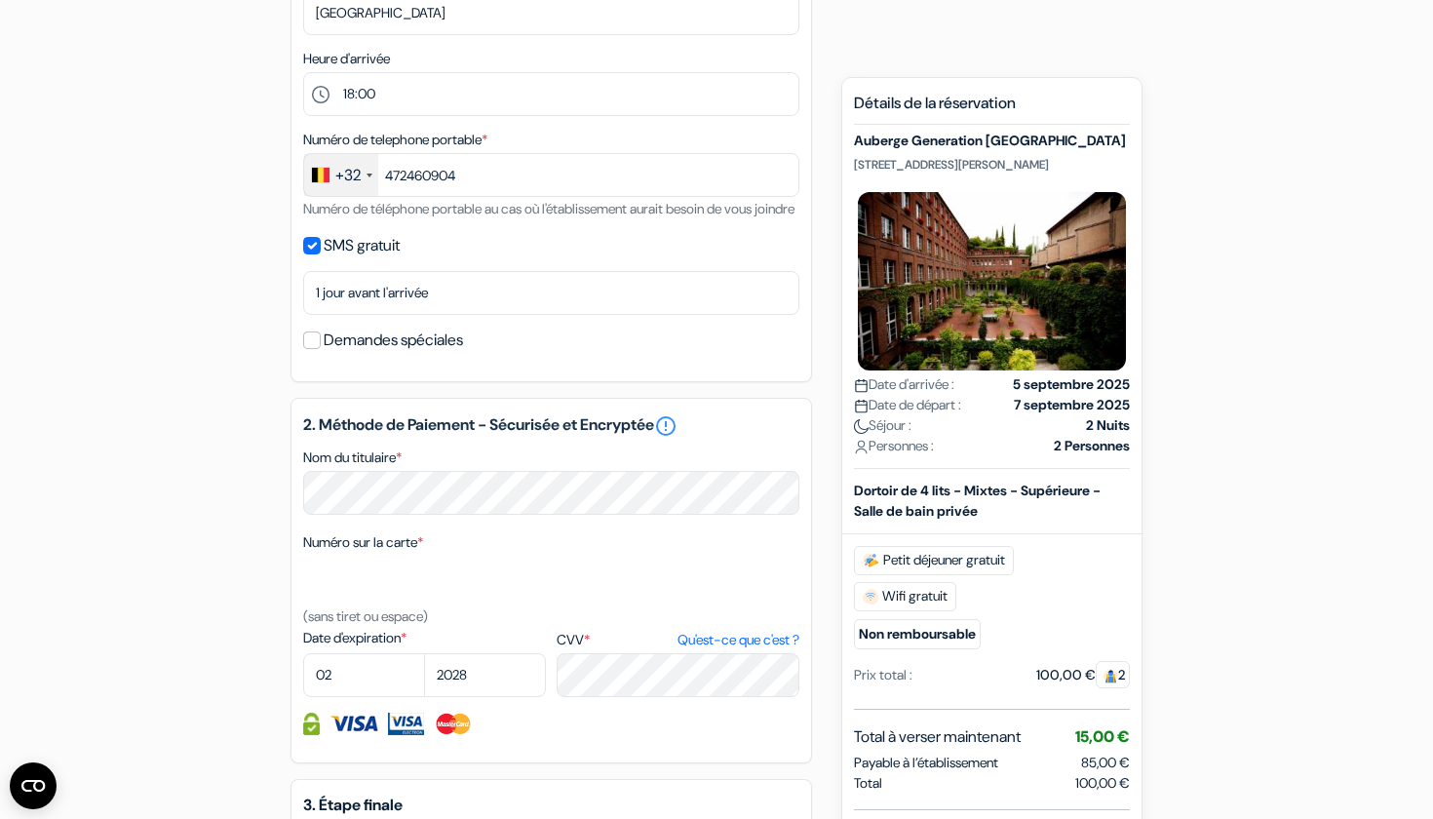
click at [308, 349] on input "Demandes spéciales" at bounding box center [312, 340] width 18 height 18
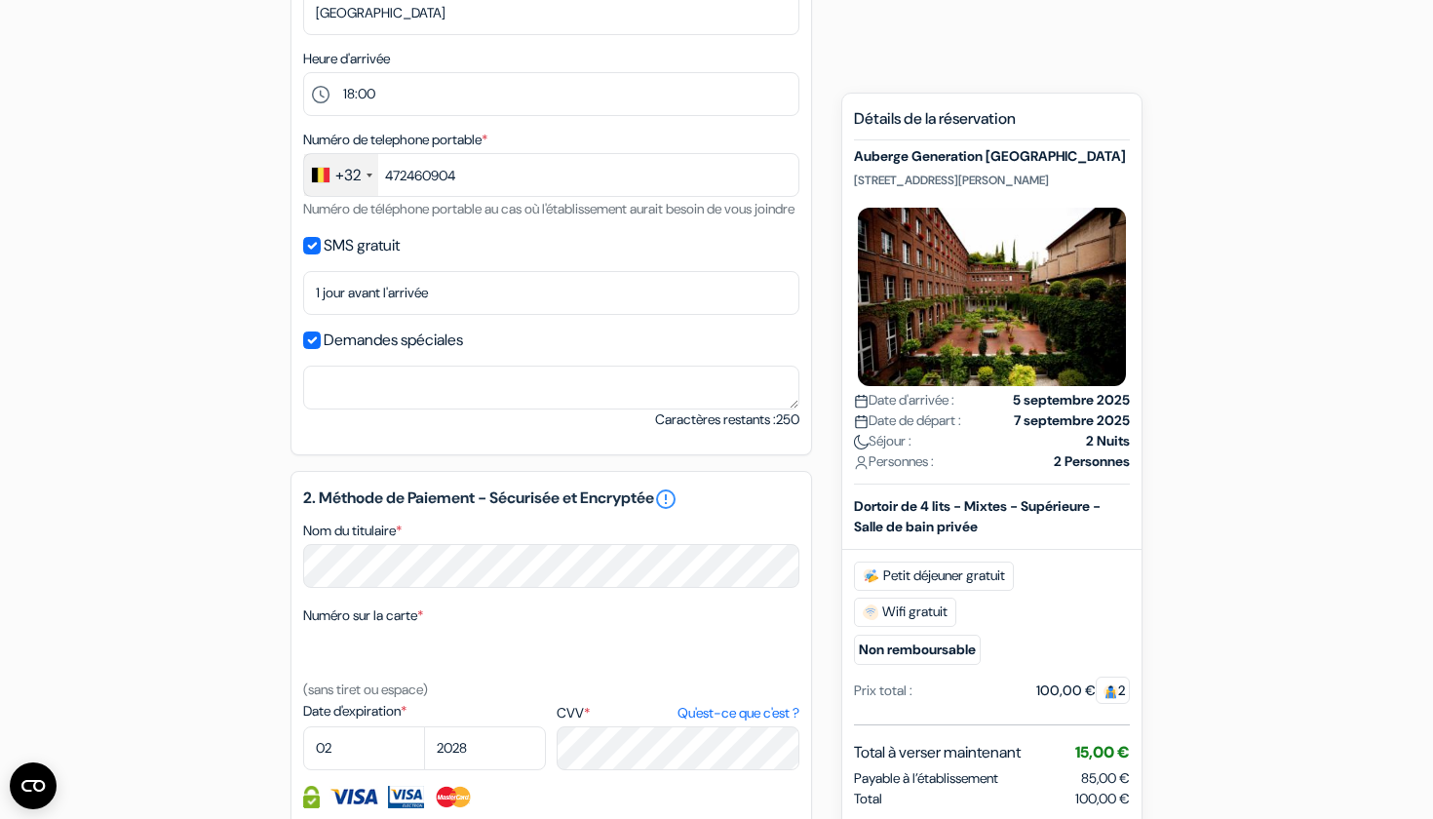
click at [313, 349] on input "Demandes spéciales" at bounding box center [312, 340] width 18 height 18
checkbox input "false"
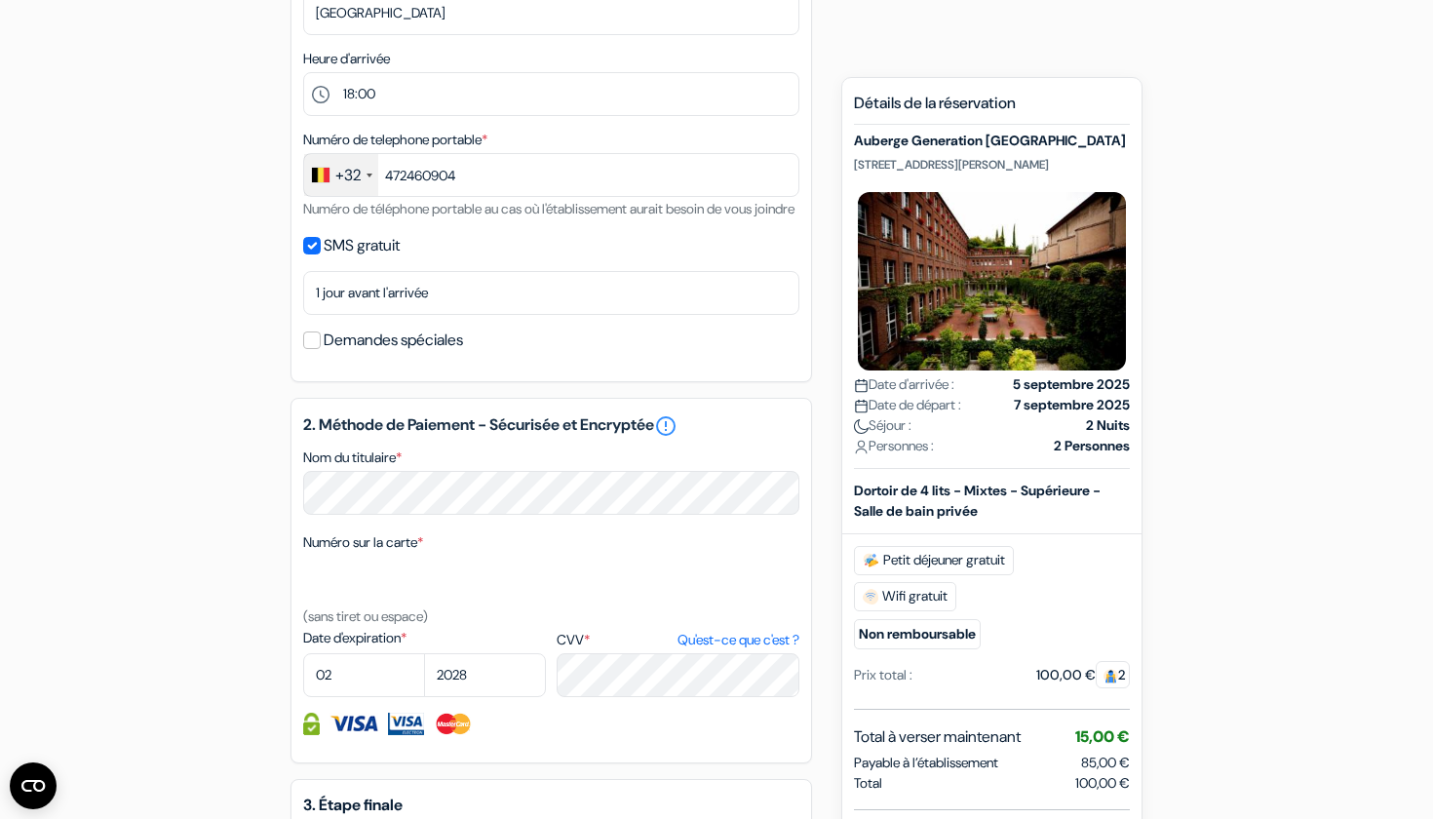
click at [311, 254] on input "SMS gratuit" at bounding box center [312, 246] width 18 height 18
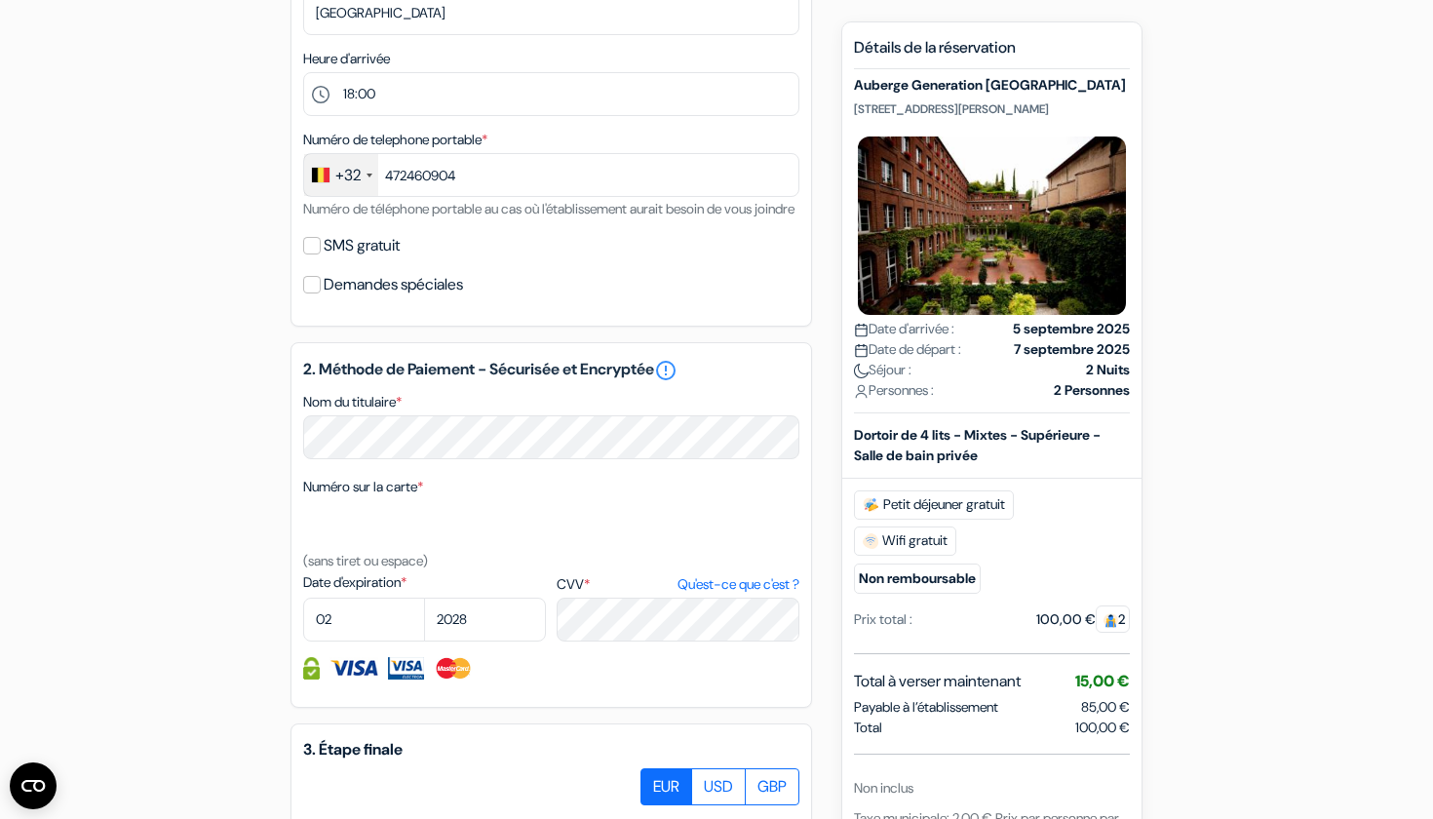
click at [311, 254] on input "SMS gratuit" at bounding box center [312, 246] width 18 height 18
checkbox input "true"
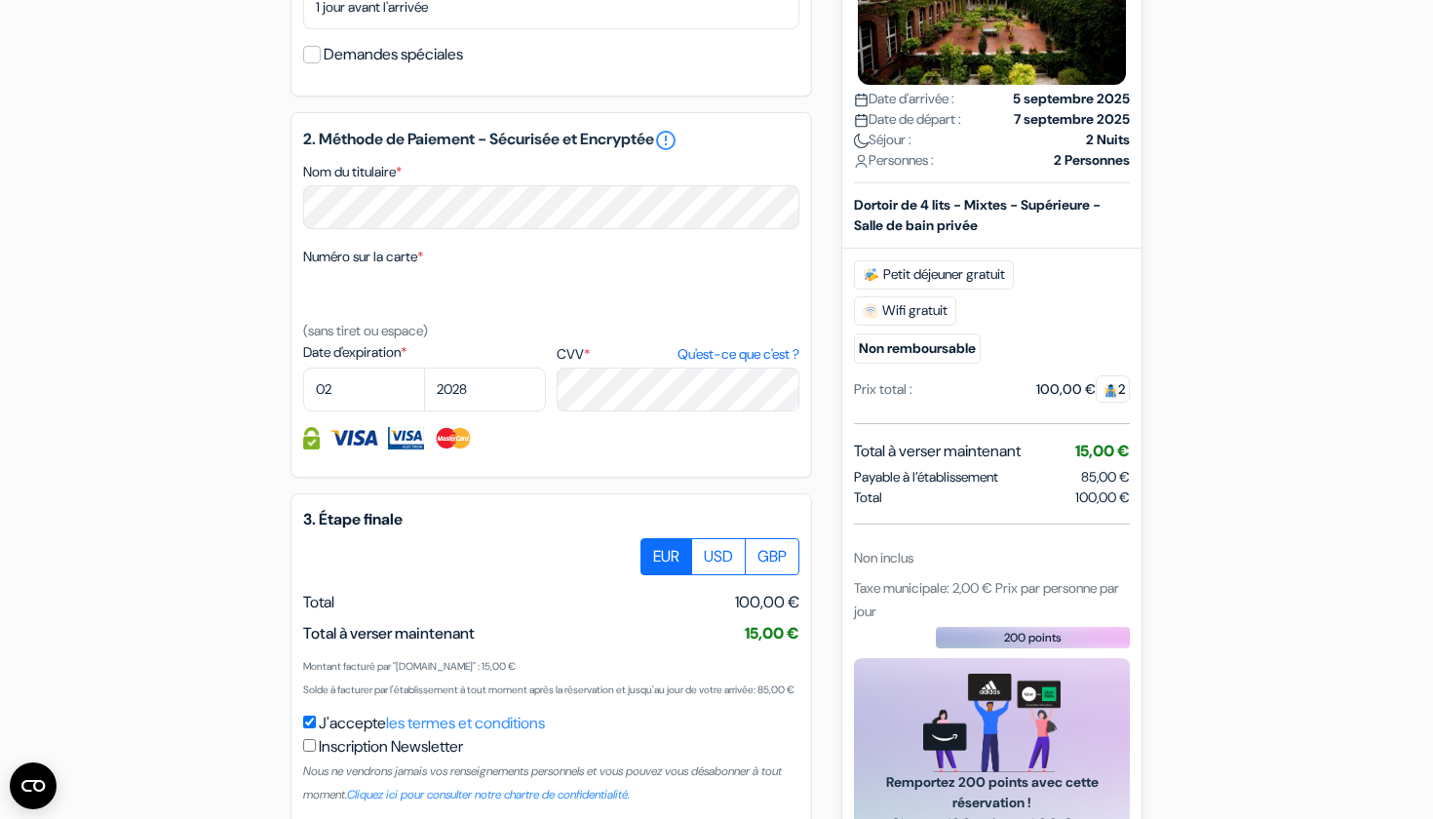
scroll to position [913, 0]
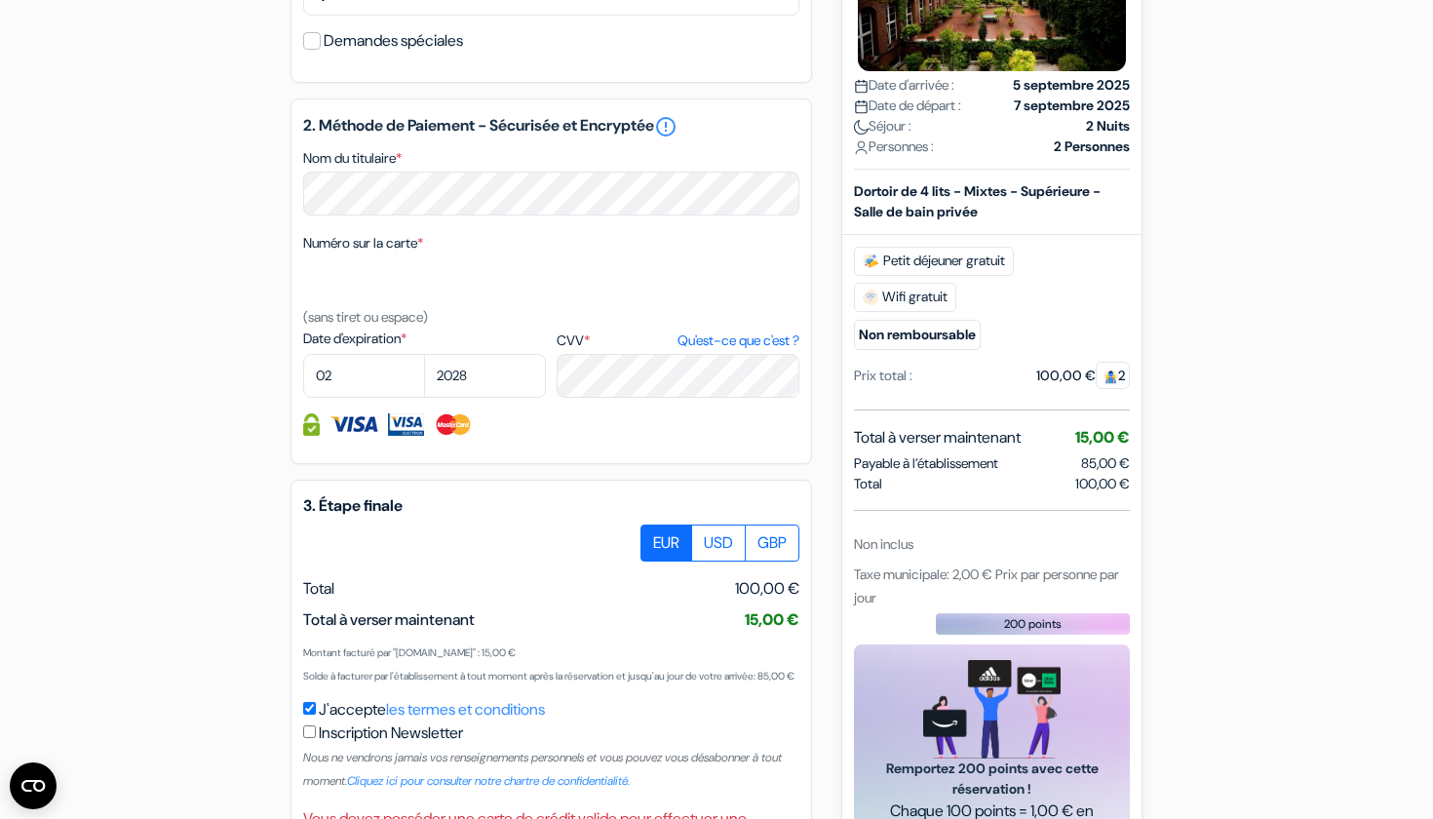
click at [516, 328] on div "Numéro sur la carte * (sans tiret ou espace)" at bounding box center [551, 279] width 496 height 97
select select "05"
select select "2029"
click at [697, 497] on div "Réservez plus vite en vous connectant 1. Vos détails error_outline Prénom * Ant…" at bounding box center [550, 67] width 521 height 1606
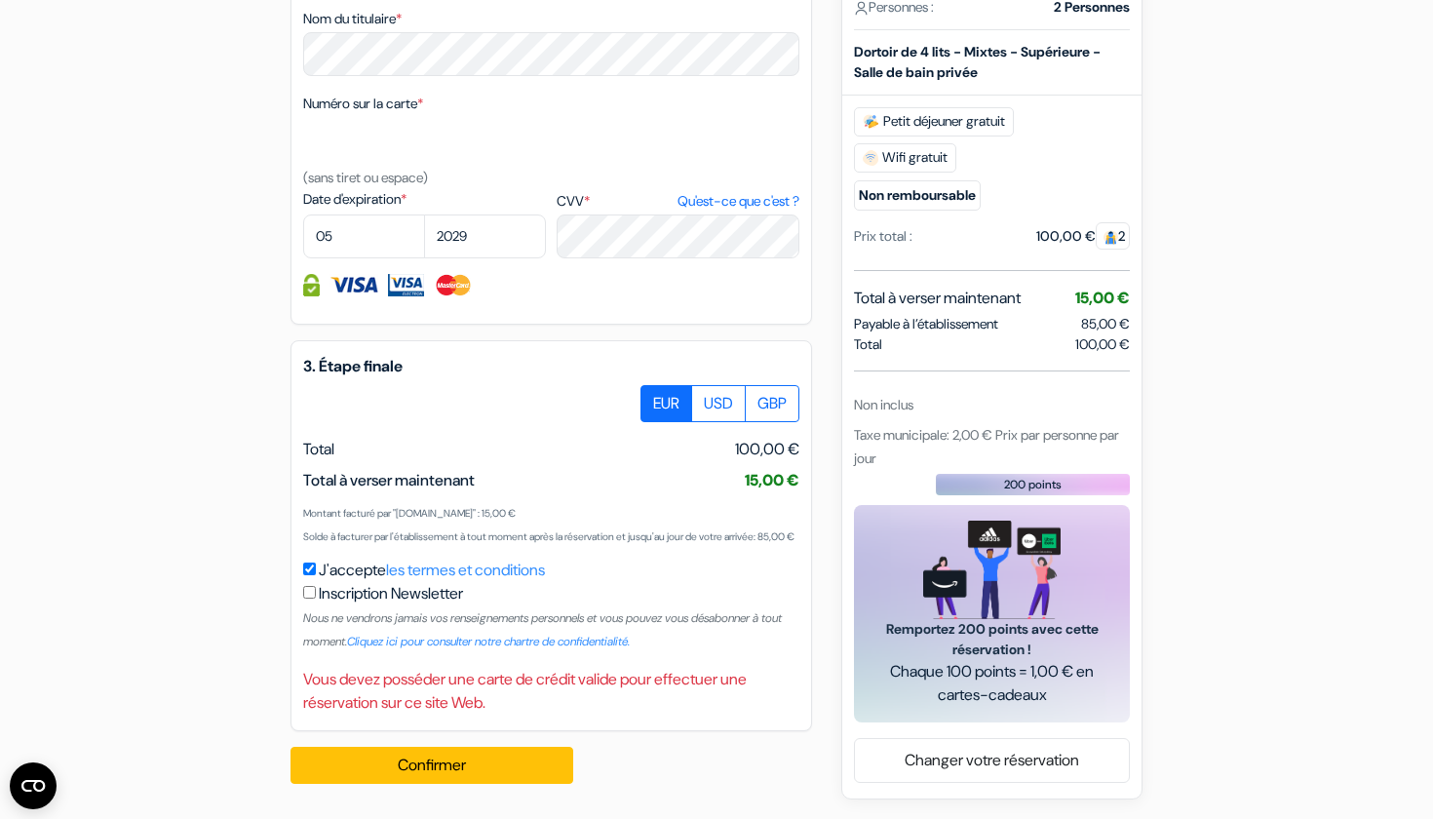
scroll to position [1099, 0]
click at [544, 750] on button "Confirmer Loading..." at bounding box center [431, 765] width 283 height 37
